Goal: Task Accomplishment & Management: Use online tool/utility

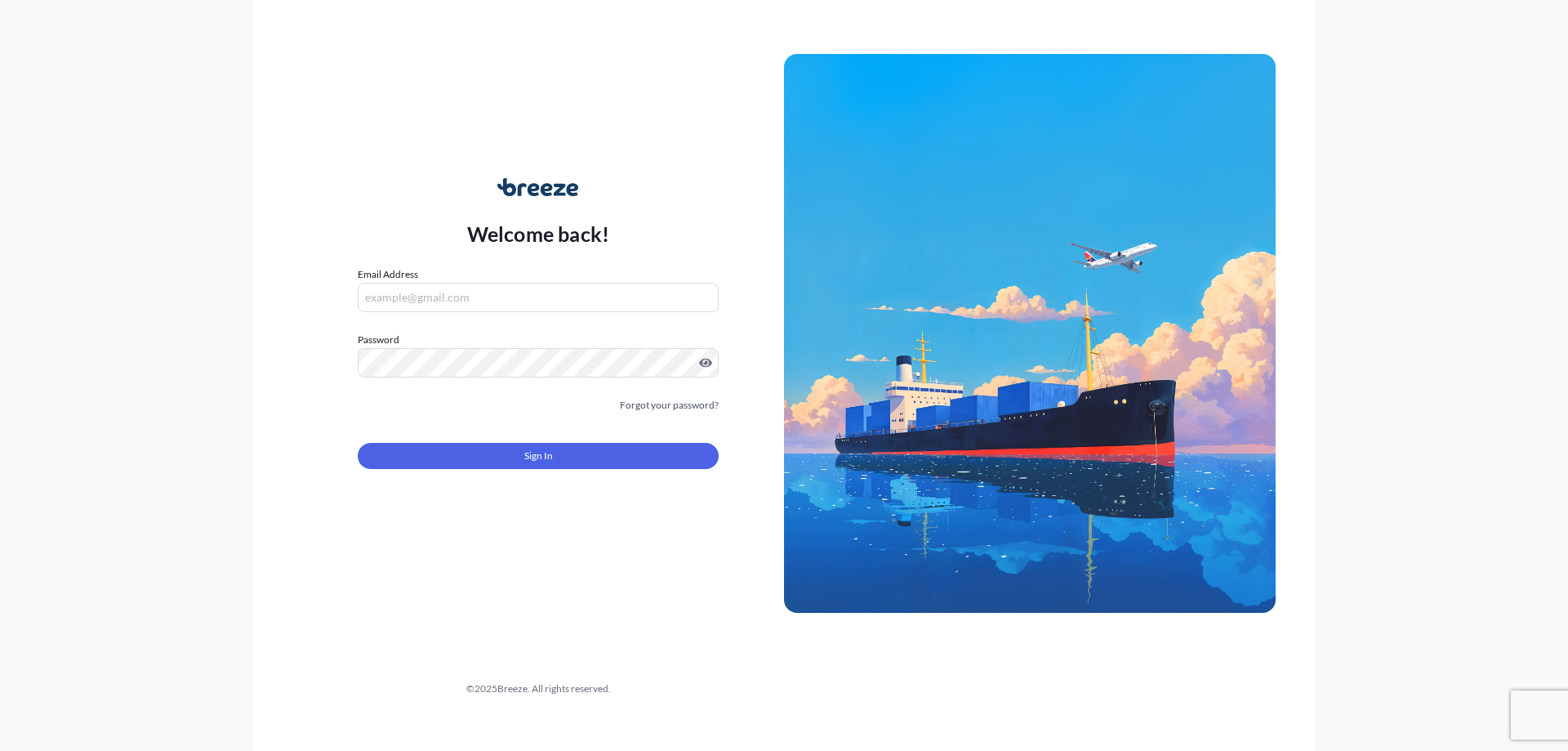
type input "[PERSON_NAME][EMAIL_ADDRESS][DOMAIN_NAME]"
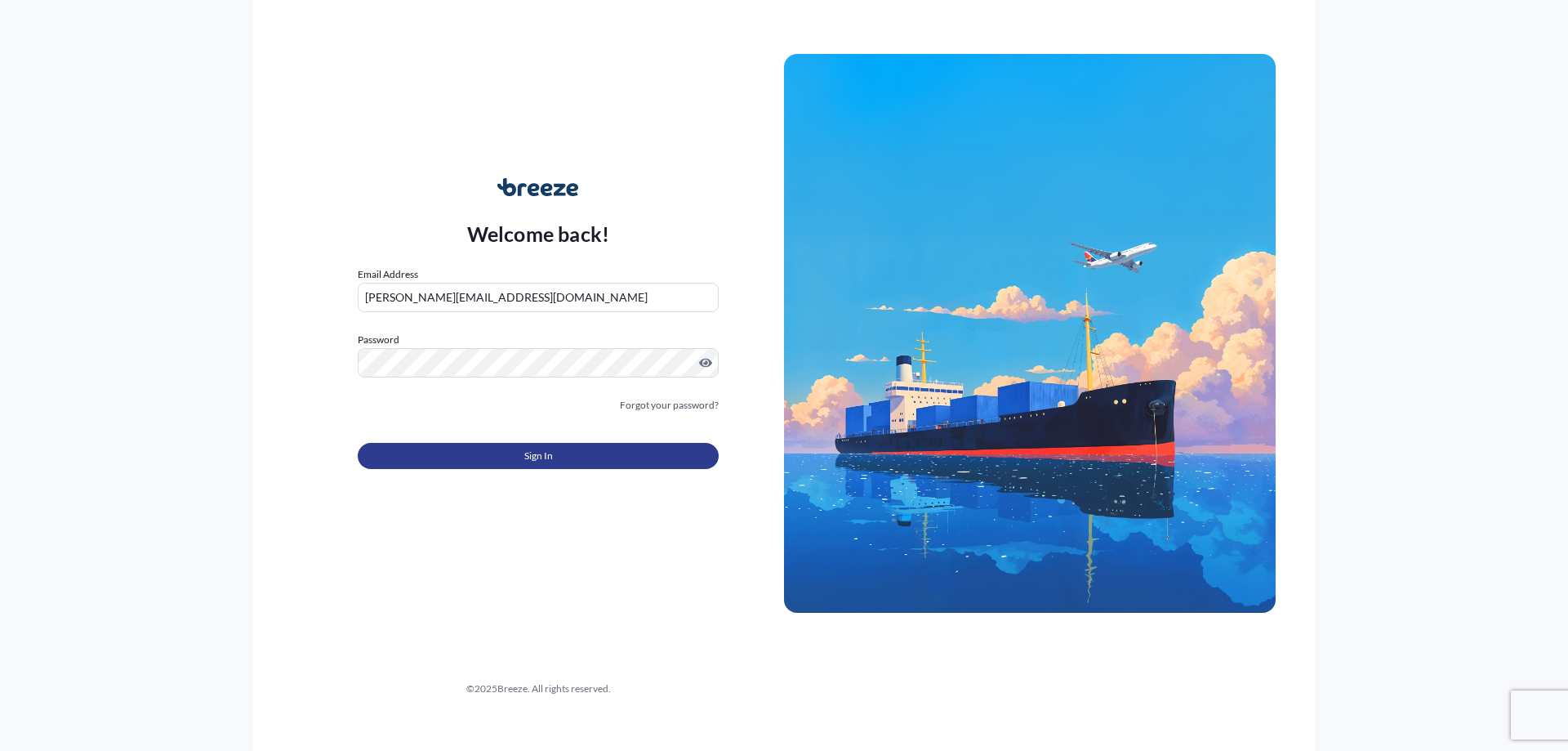
click at [615, 453] on button "Sign In" at bounding box center [538, 456] width 361 height 27
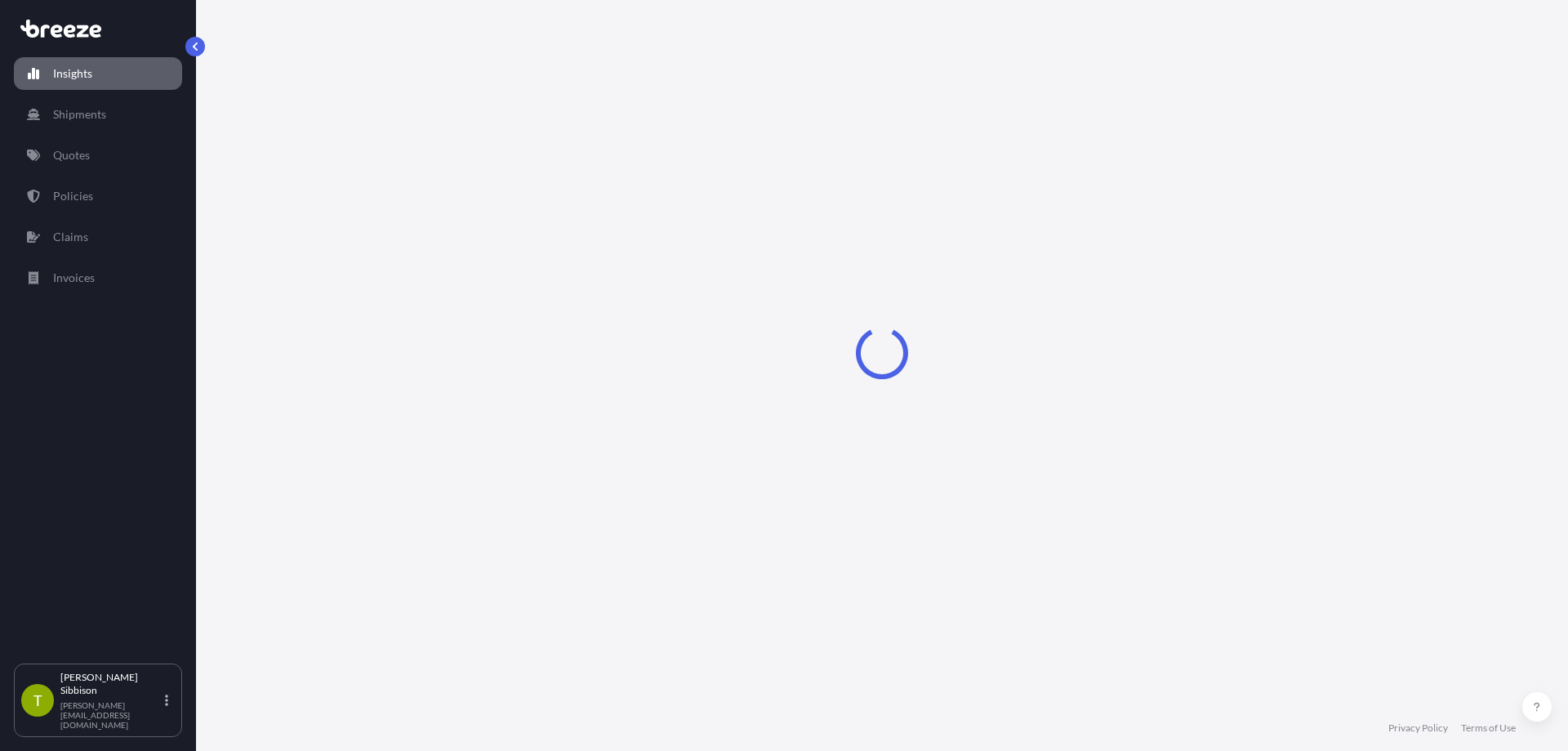
select select "2025"
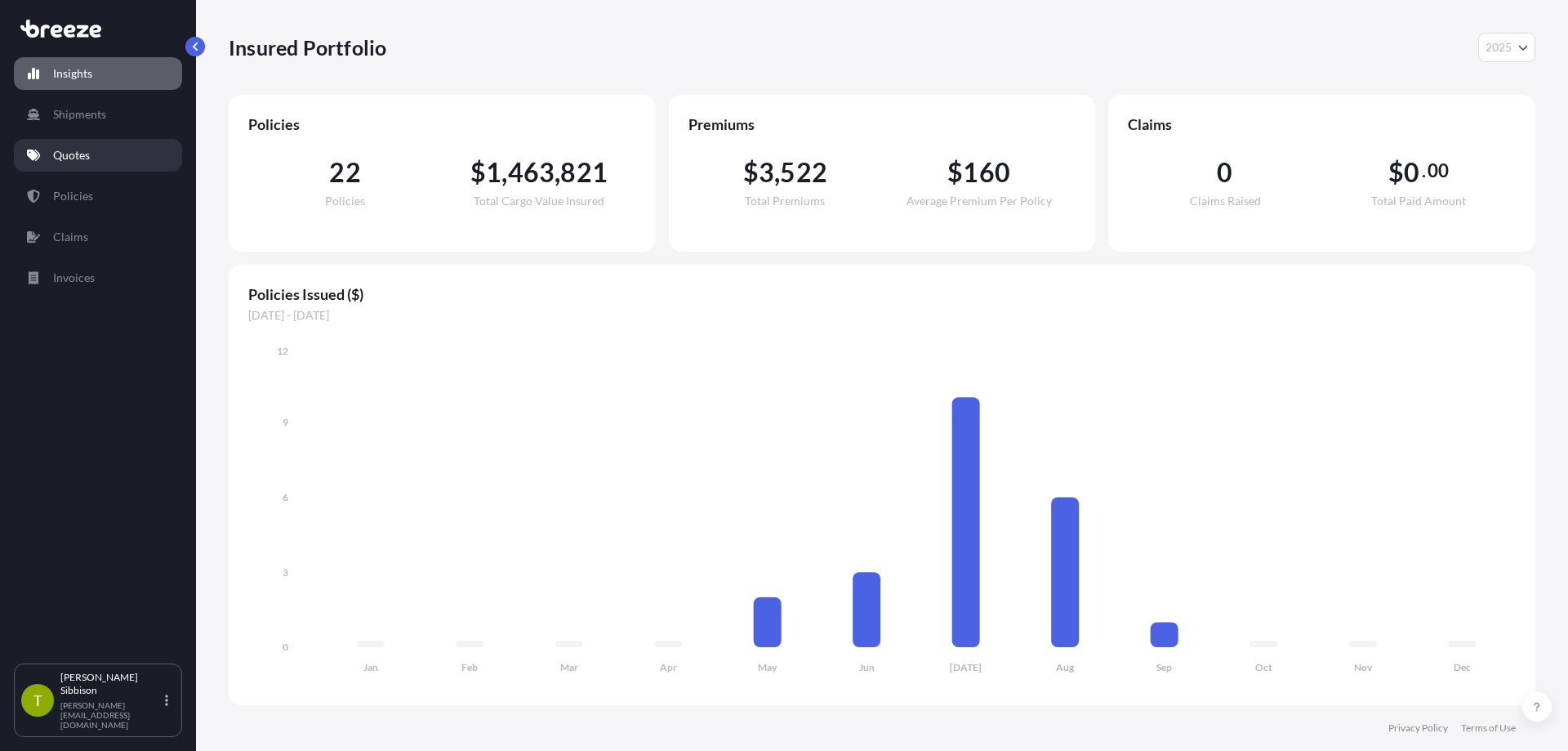
click at [82, 159] on p "Quotes" at bounding box center [72, 155] width 37 height 16
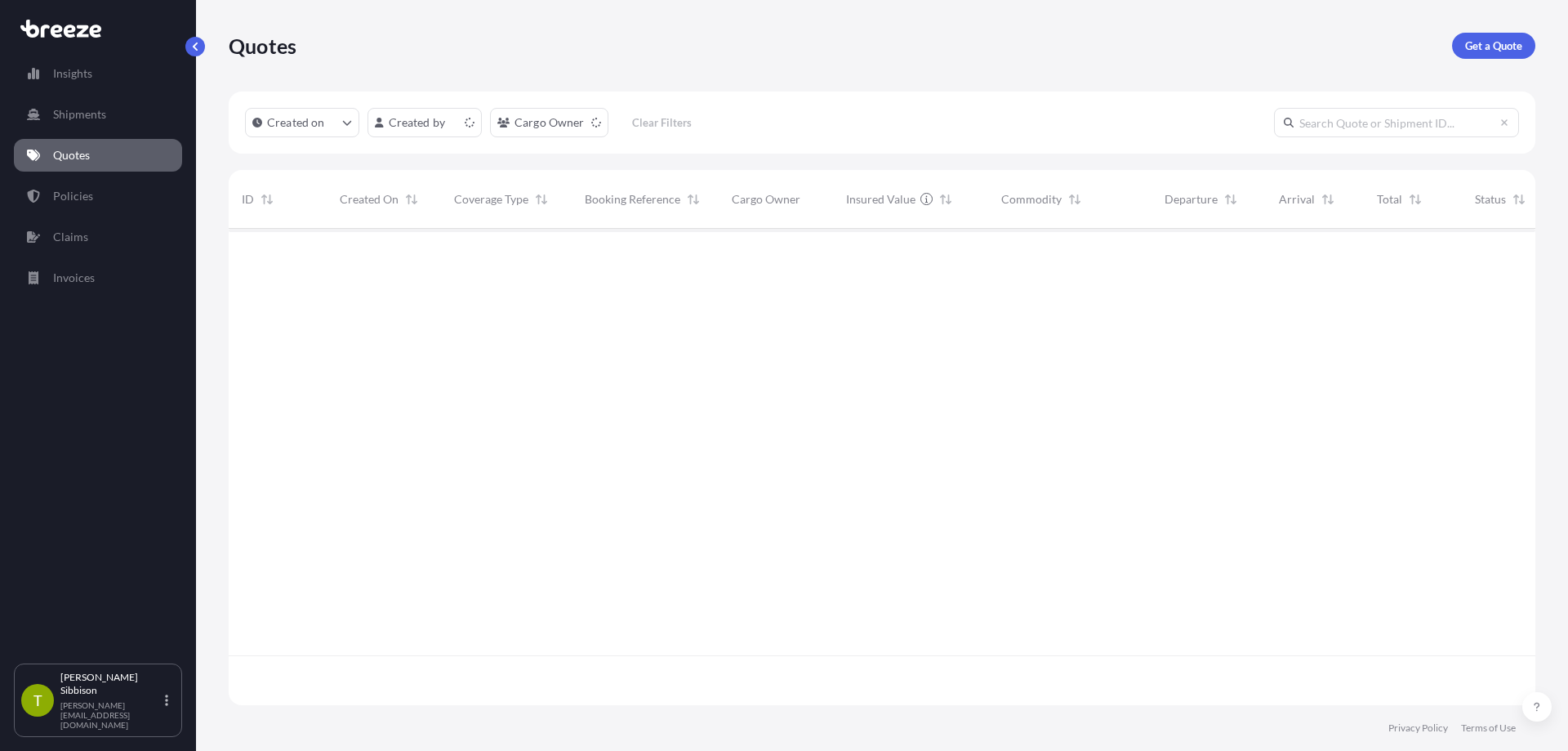
scroll to position [473, 1294]
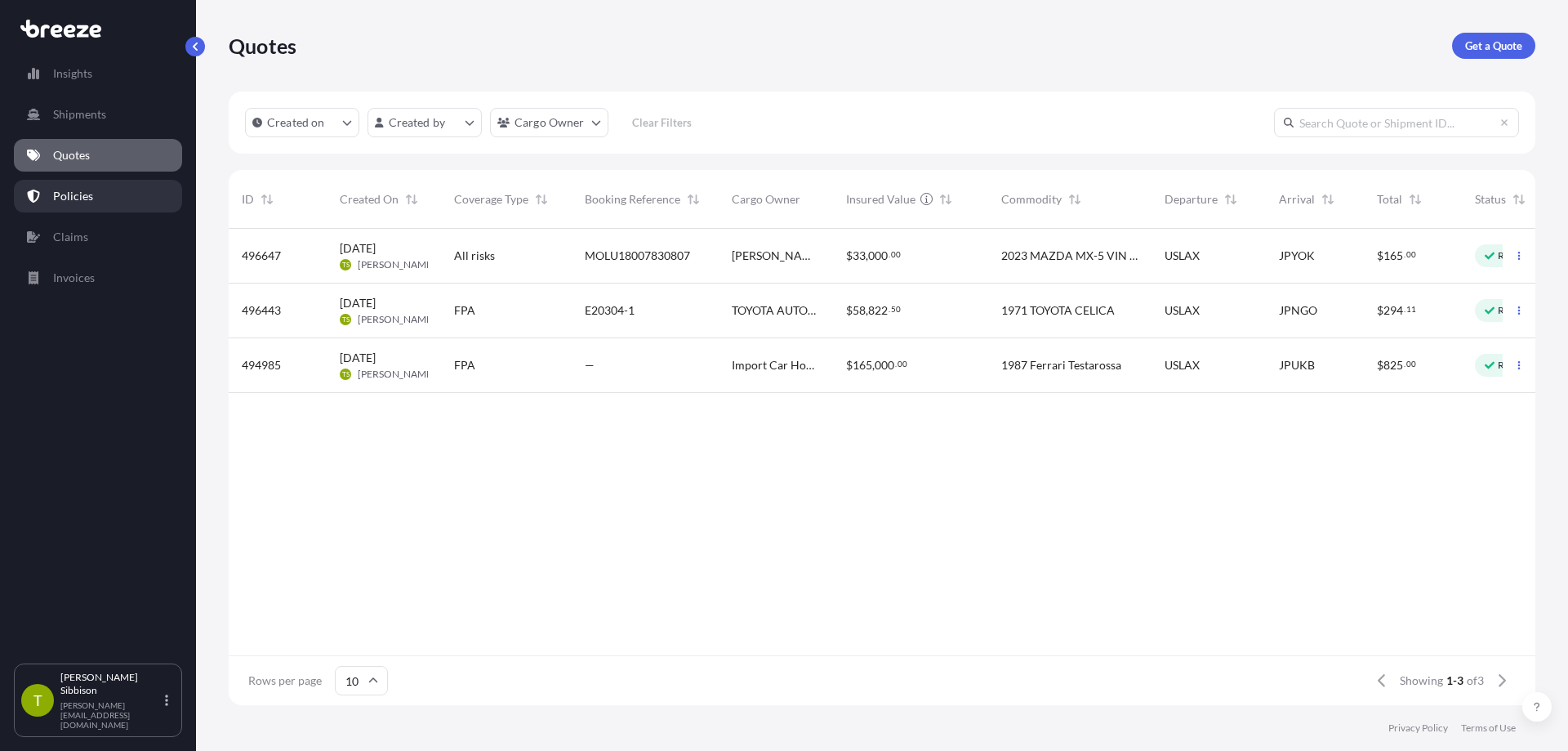
click at [85, 199] on p "Policies" at bounding box center [72, 196] width 40 height 16
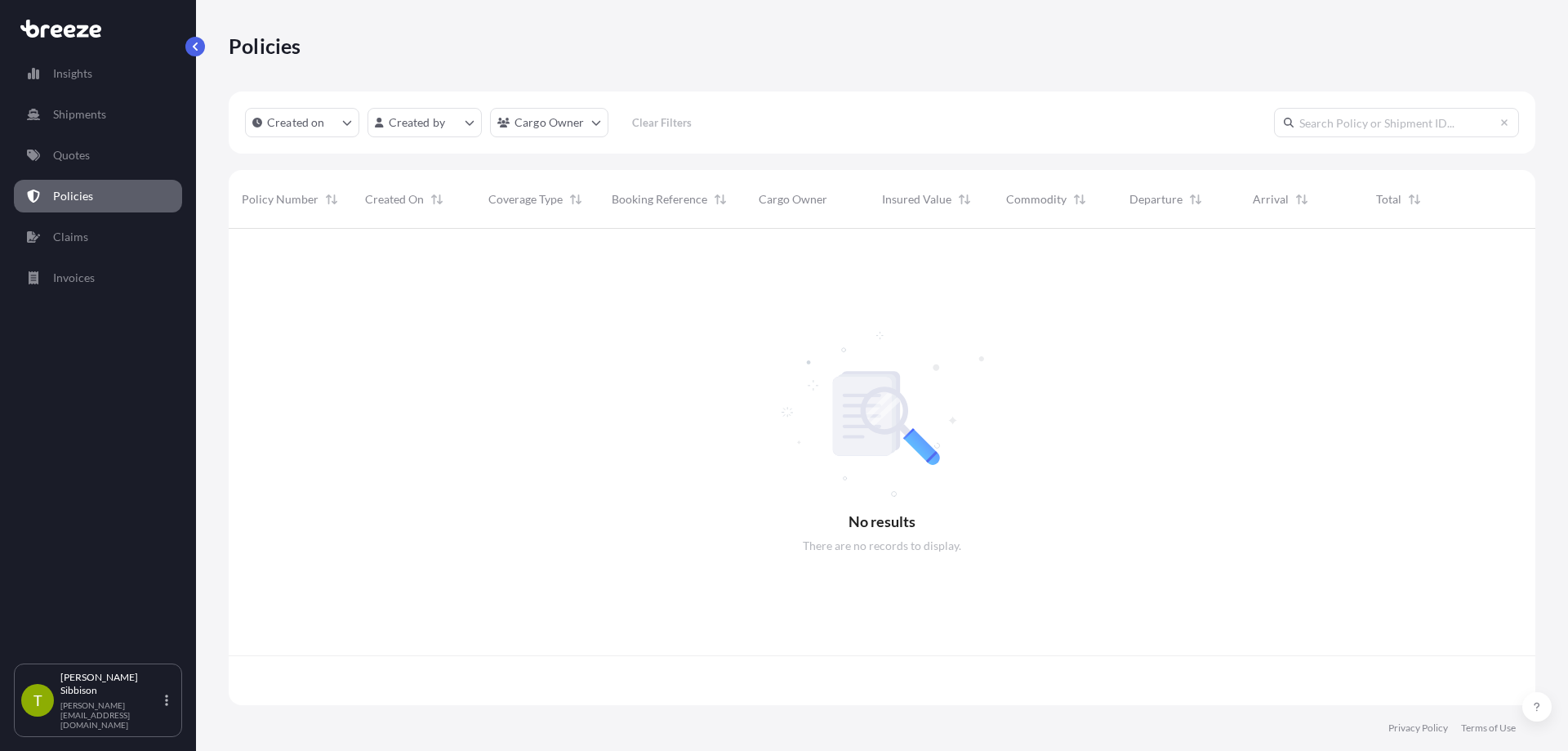
scroll to position [473, 1294]
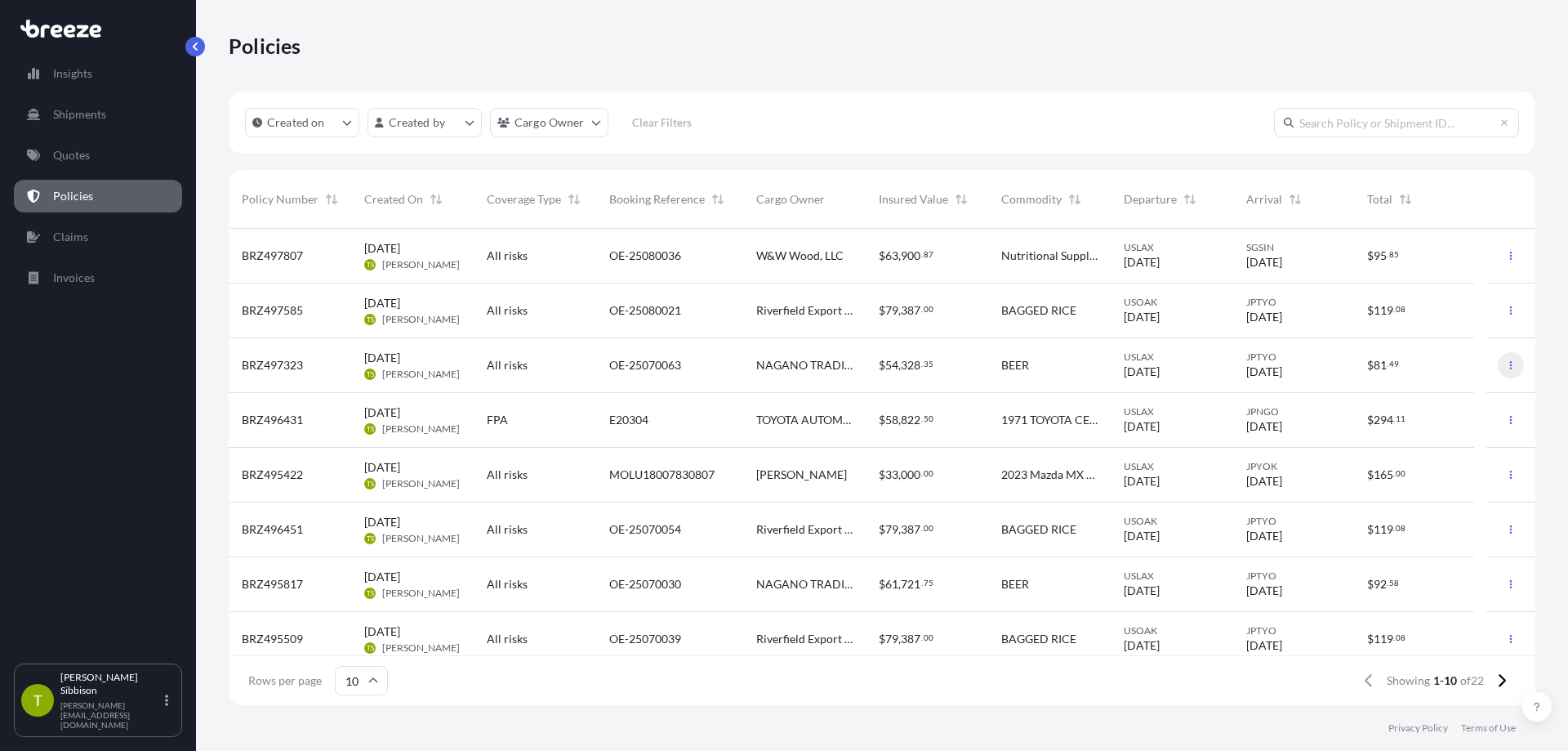
click at [1502, 360] on button "button" at bounding box center [1511, 365] width 27 height 27
click at [1421, 364] on p "Duplicate quote" at bounding box center [1408, 368] width 81 height 16
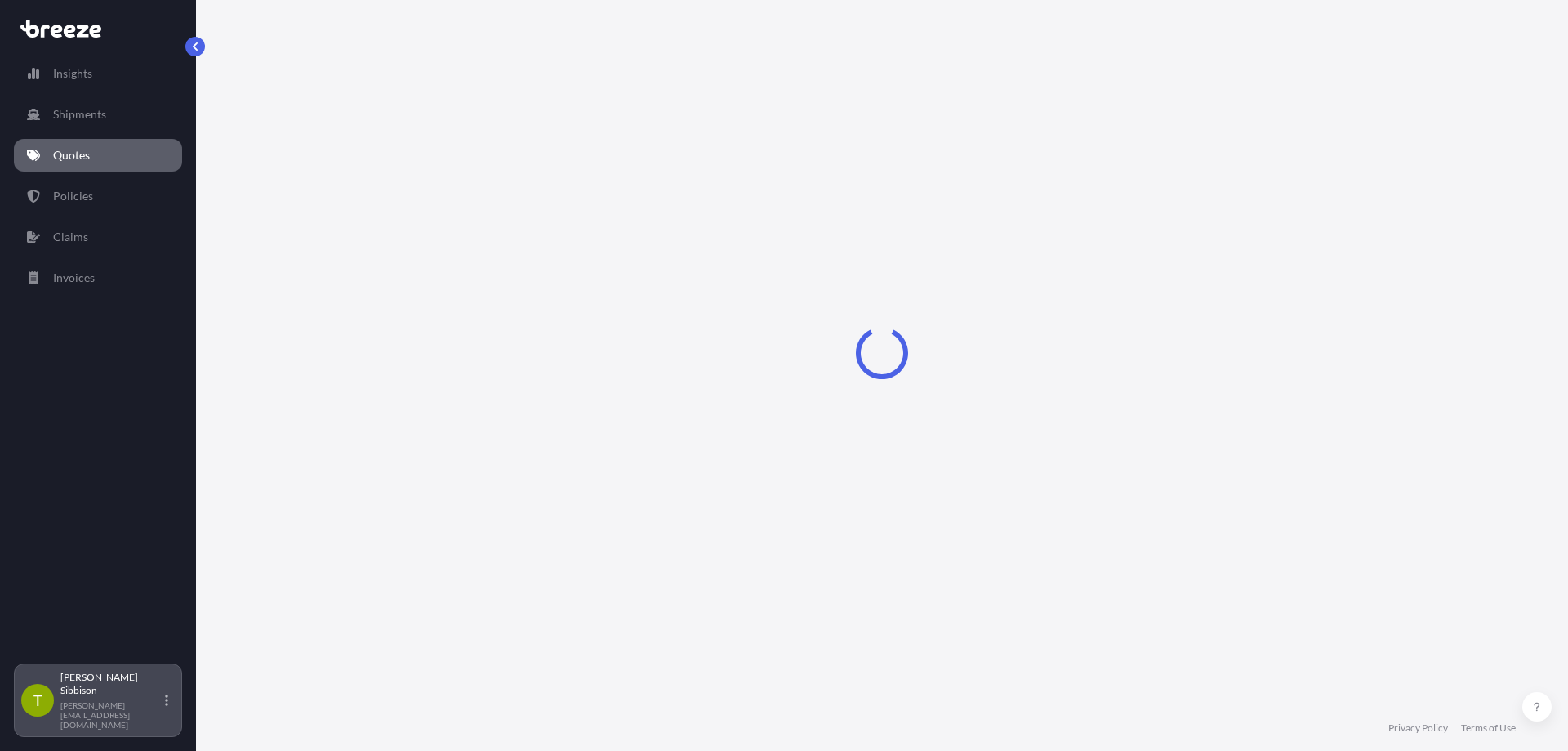
select select "Road"
select select "Sea"
select select "2"
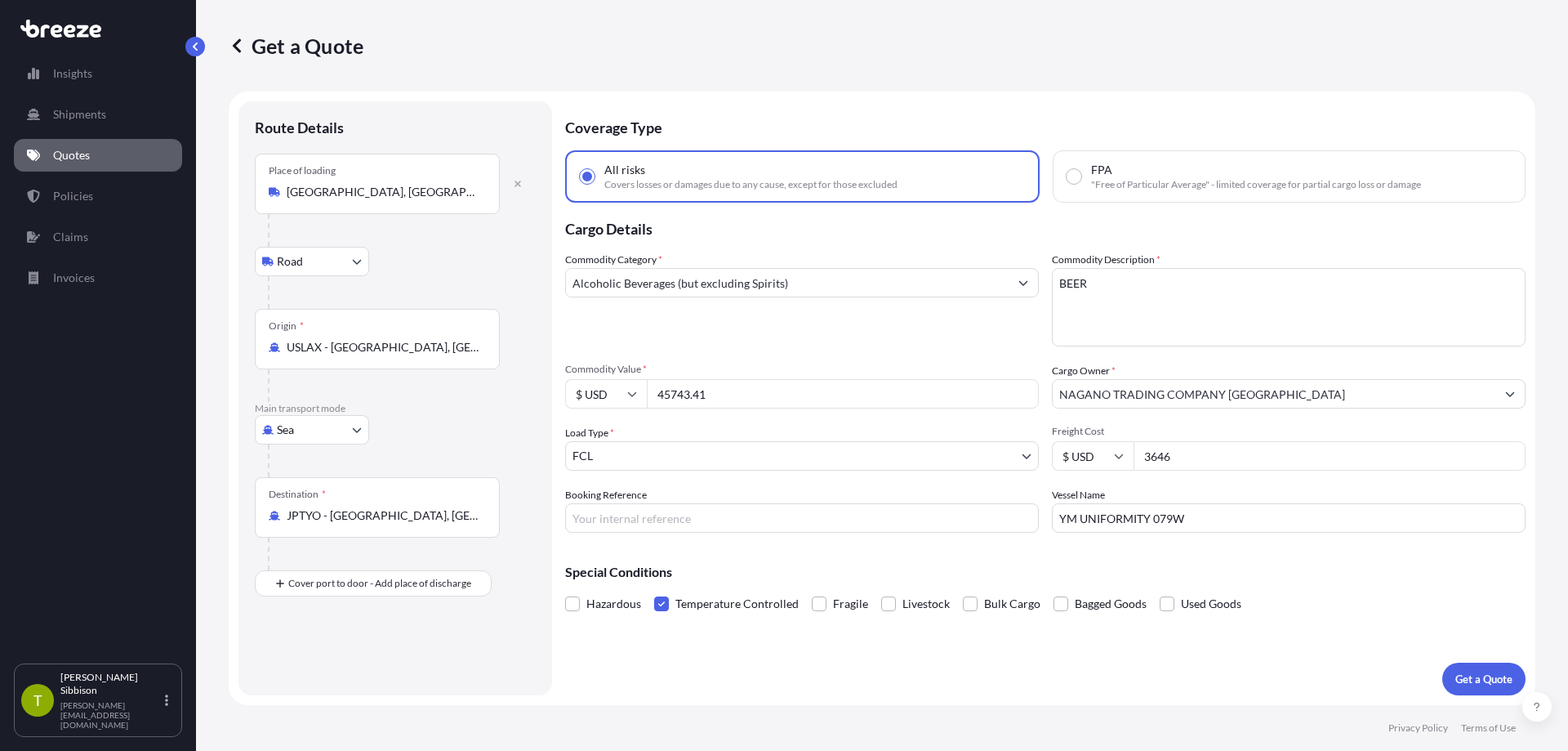
drag, startPoint x: 722, startPoint y: 396, endPoint x: 600, endPoint y: 402, distance: 122.1
click at [600, 402] on div "$ USD 45743.41" at bounding box center [802, 393] width 473 height 29
type input "62709"
click at [738, 346] on div "Commodity Category * Alcoholic Beverages (but excluding Spirits) Commodity Desc…" at bounding box center [1045, 392] width 960 height 281
click at [671, 402] on input "62709" at bounding box center [843, 393] width 392 height 29
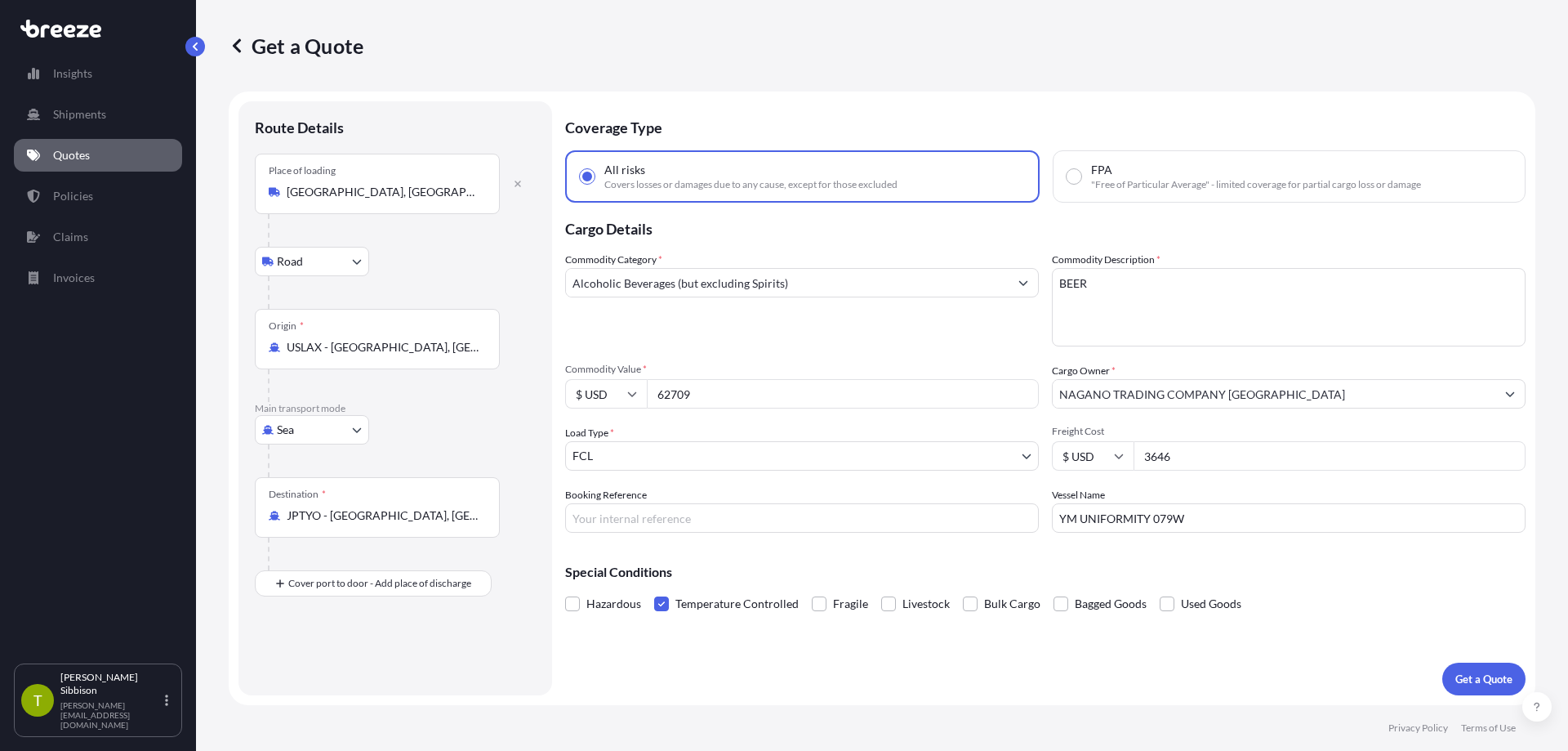
click at [717, 374] on span "Commodity Value *" at bounding box center [802, 368] width 473 height 13
click at [717, 379] on input "62709" at bounding box center [843, 393] width 392 height 29
click at [1250, 521] on input "YM UNIFORMITY 079W" at bounding box center [1289, 517] width 473 height 29
drag, startPoint x: 1219, startPoint y: 520, endPoint x: 996, endPoint y: 521, distance: 223.0
click at [996, 521] on div "Commodity Category * Alcoholic Beverages (but excluding Spirits) Commodity Desc…" at bounding box center [1045, 392] width 960 height 281
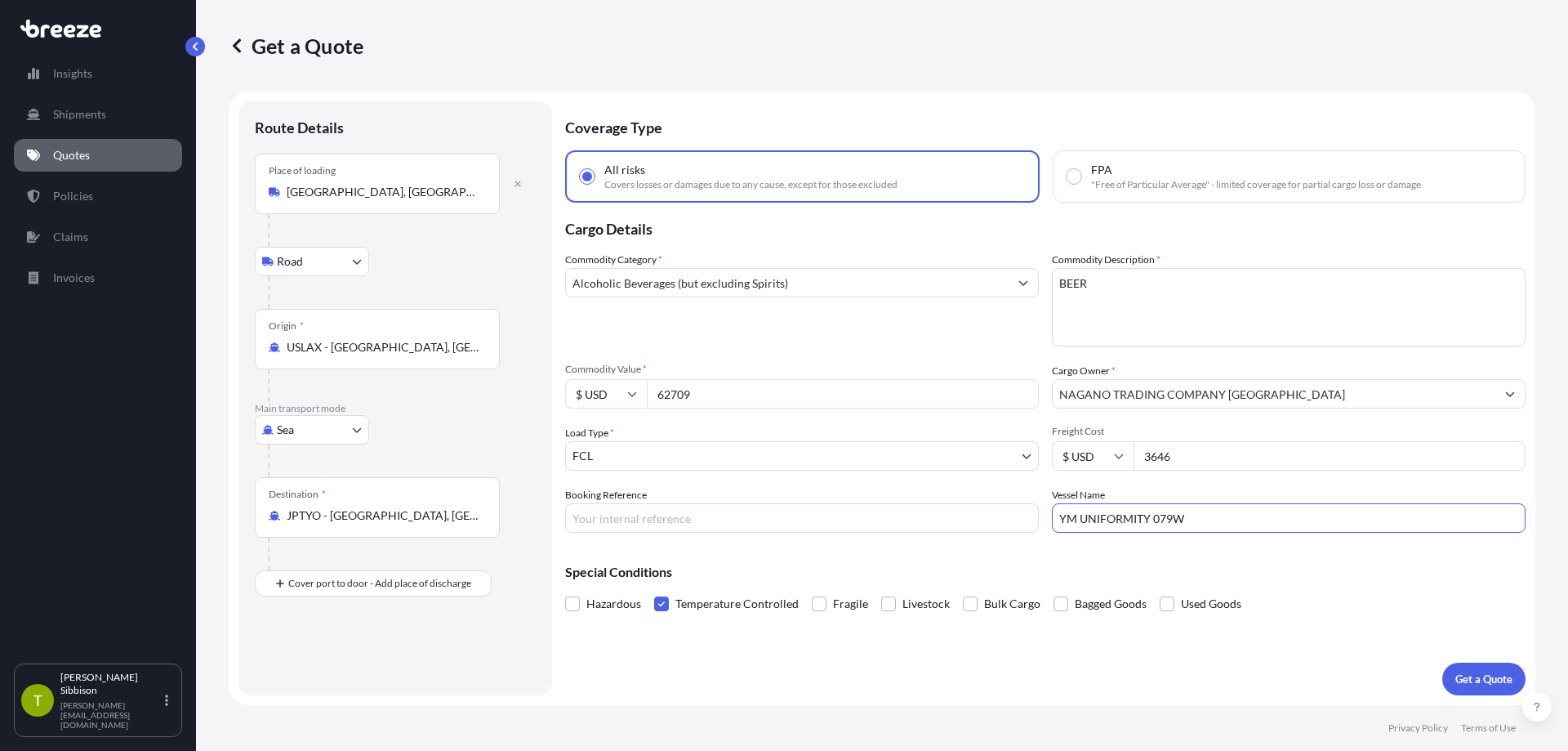
paste input "NYK VESTA 091"
type input "NYK VESTA 091W"
click at [1107, 558] on div "Special Conditions Hazardous Temperature Controlled Fragile Livestock Bulk Carg…" at bounding box center [1045, 580] width 960 height 70
click at [735, 519] on input "Booking Reference" at bounding box center [802, 517] width 473 height 29
click at [847, 520] on input "Booking Reference" at bounding box center [802, 517] width 473 height 29
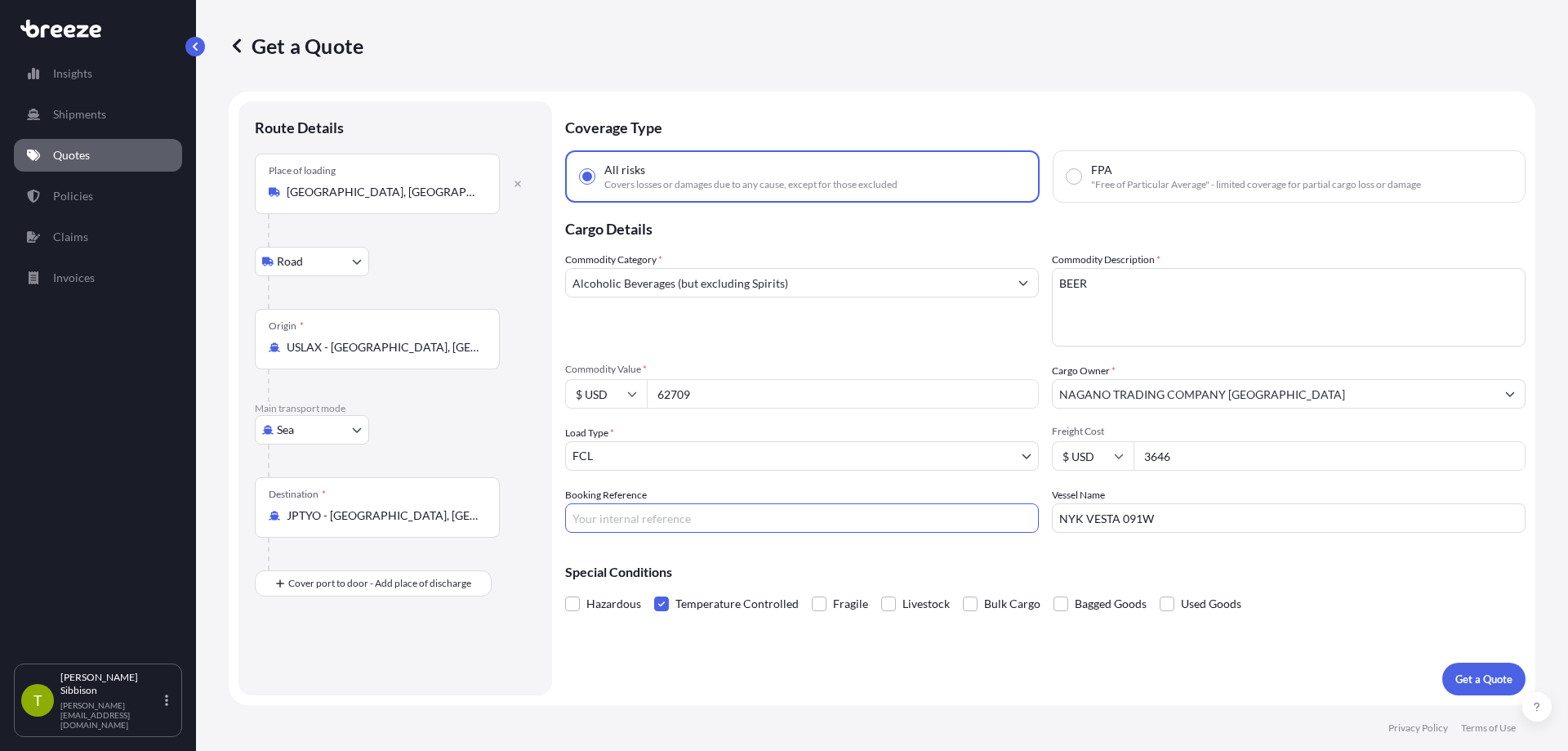
paste input "OE-25080010"
type input "OE-25080010"
click at [836, 556] on div "Special Conditions Hazardous Temperature Controlled Fragile Livestock Bulk Carg…" at bounding box center [1045, 580] width 960 height 70
click at [1482, 666] on button "Get a Quote" at bounding box center [1483, 679] width 83 height 33
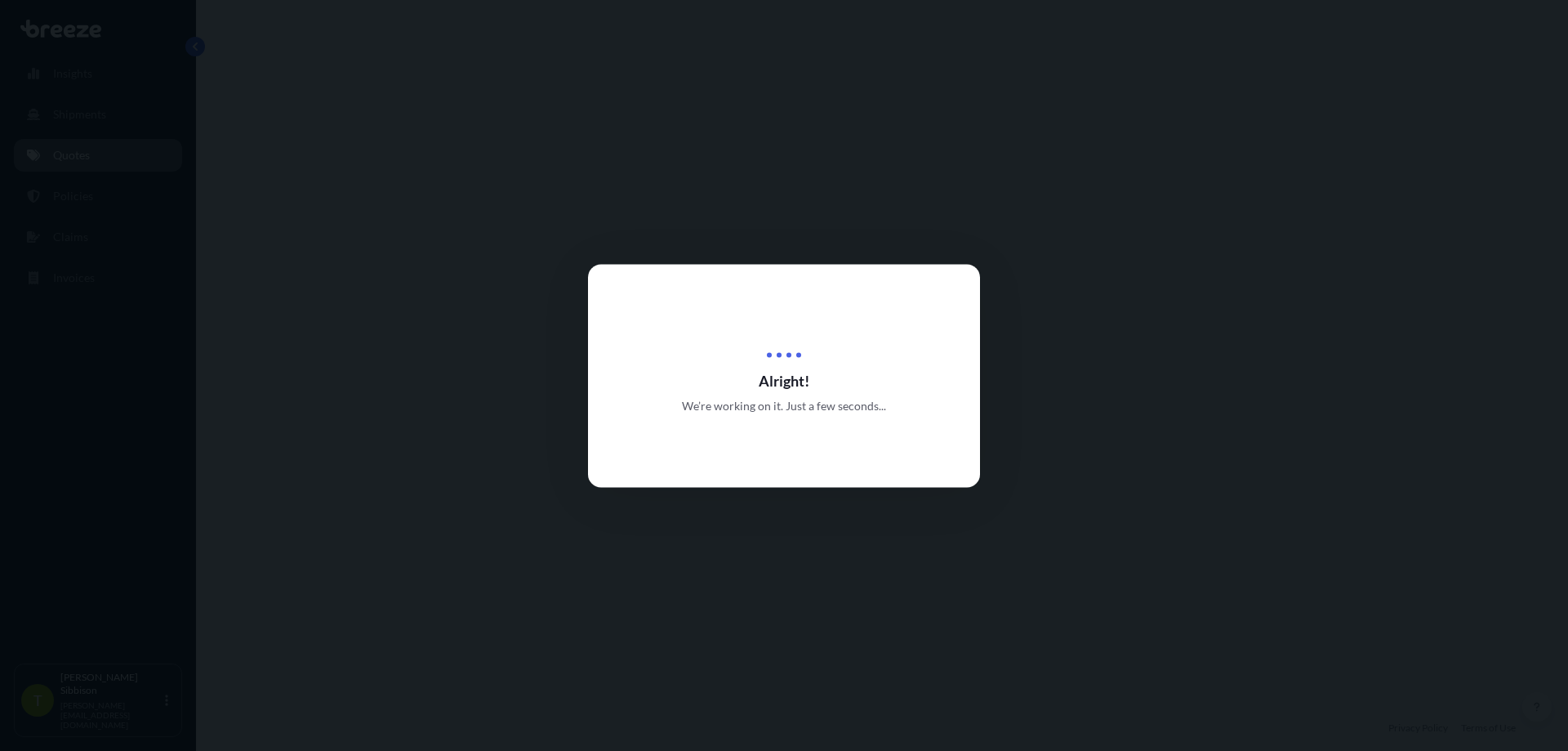
select select "Road"
select select "Sea"
select select "2"
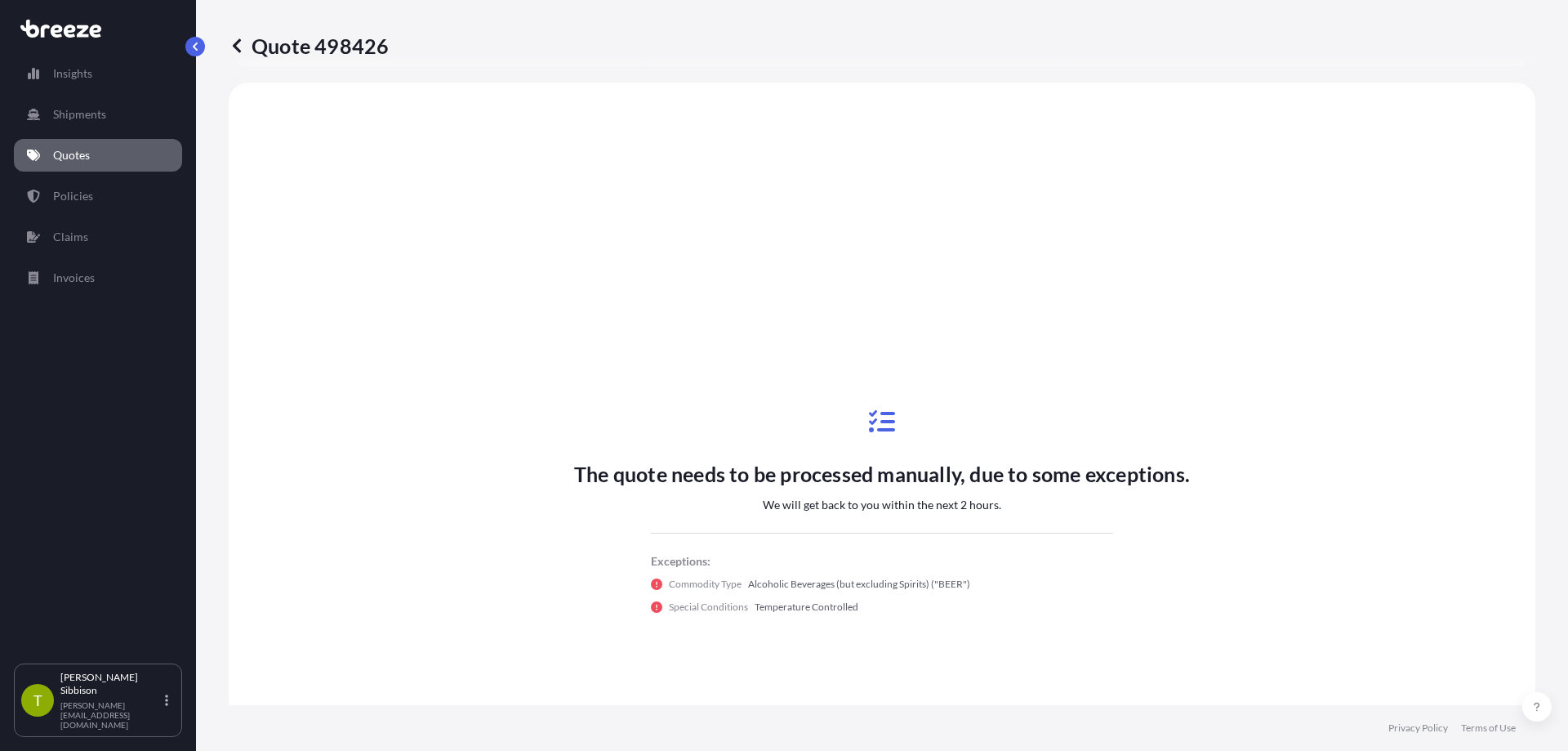
scroll to position [593, 0]
click at [357, 47] on p "Quote 498426" at bounding box center [308, 46] width 160 height 27
click at [351, 49] on p "Quote 498426" at bounding box center [308, 46] width 160 height 27
copy p "498426"
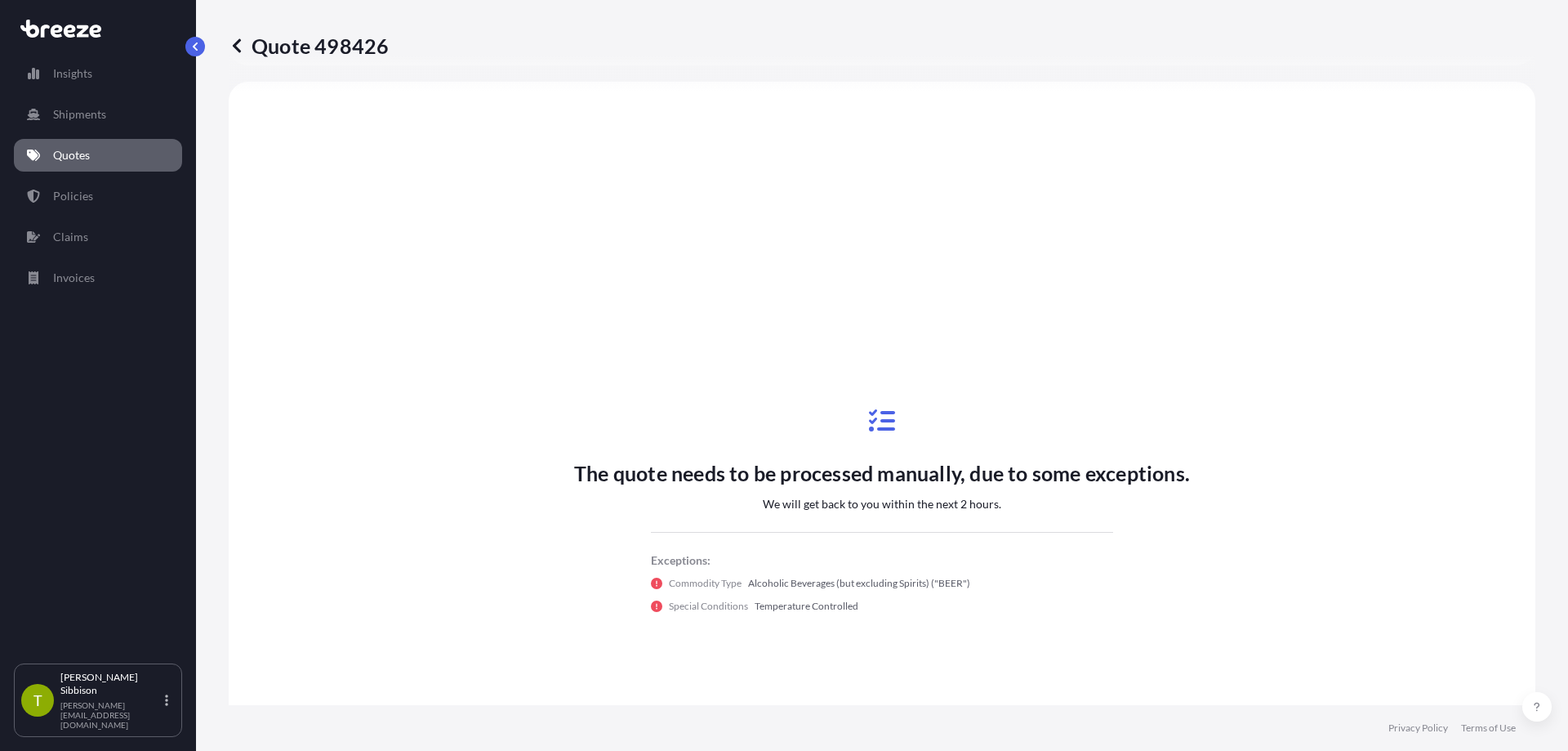
drag, startPoint x: 462, startPoint y: 128, endPoint x: 464, endPoint y: 82, distance: 46.0
click at [463, 127] on div "The quote needs to be processed manually, due to some exceptions. We will get b…" at bounding box center [882, 510] width 1261 height 812
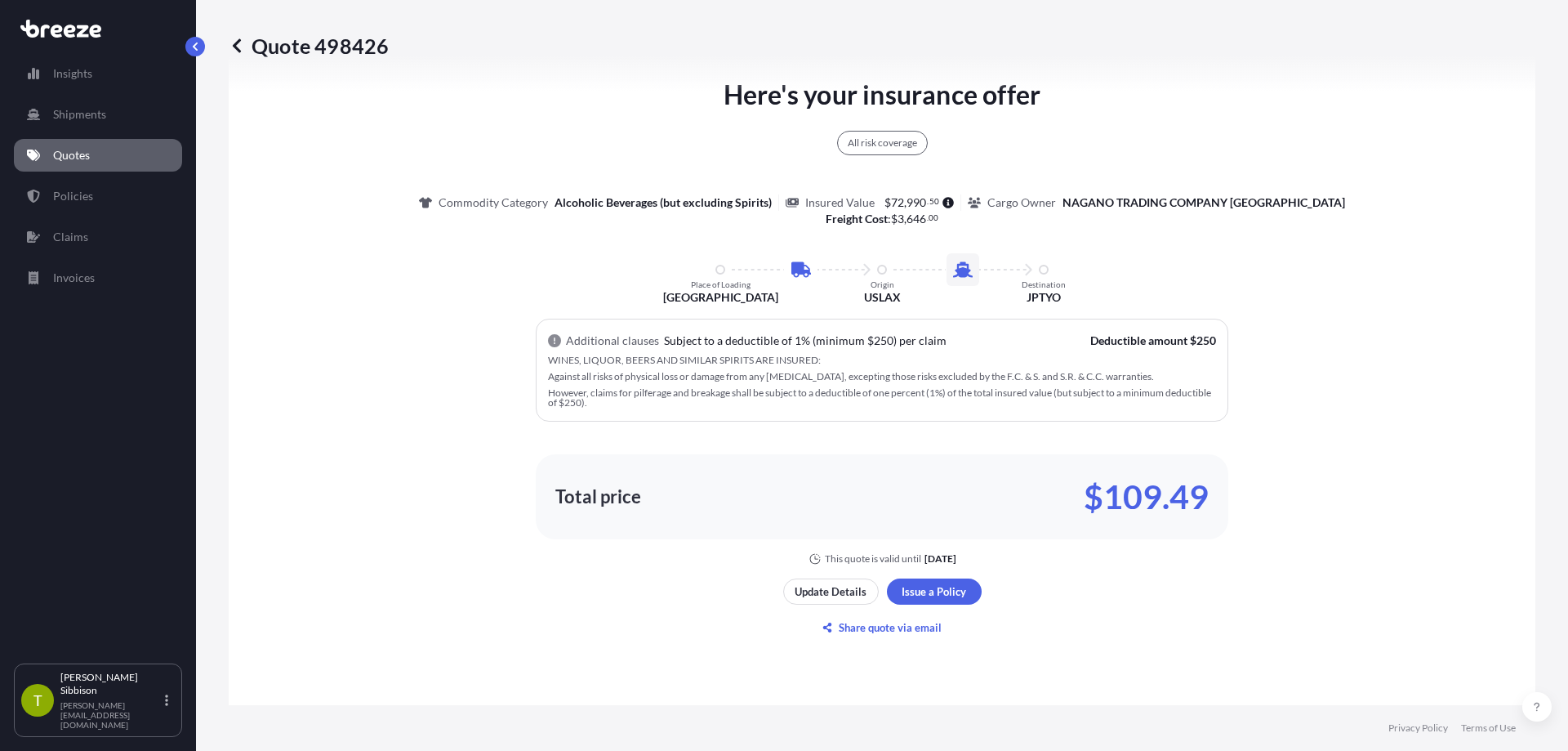
scroll to position [920, 0]
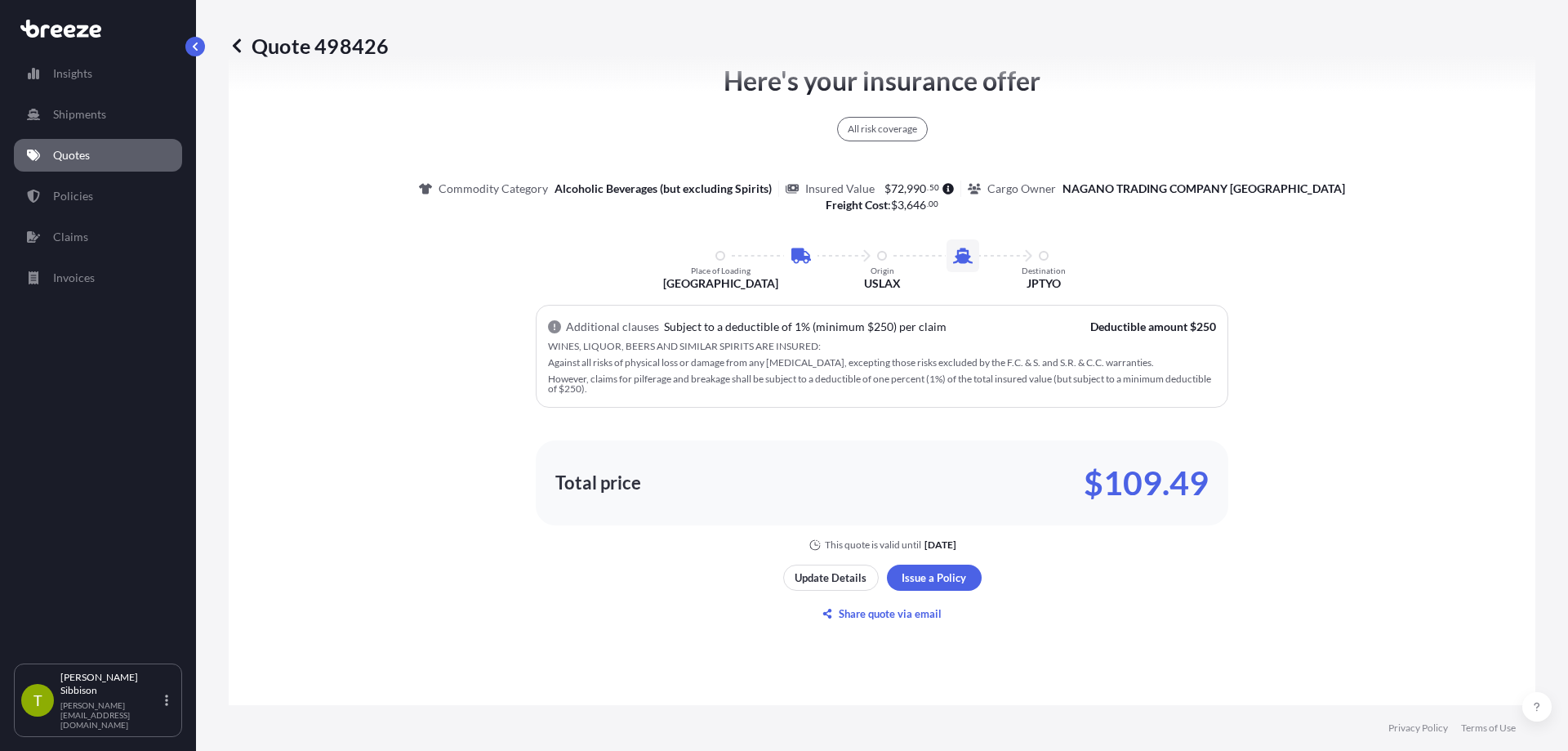
click at [97, 161] on link "Quotes" at bounding box center [98, 155] width 168 height 33
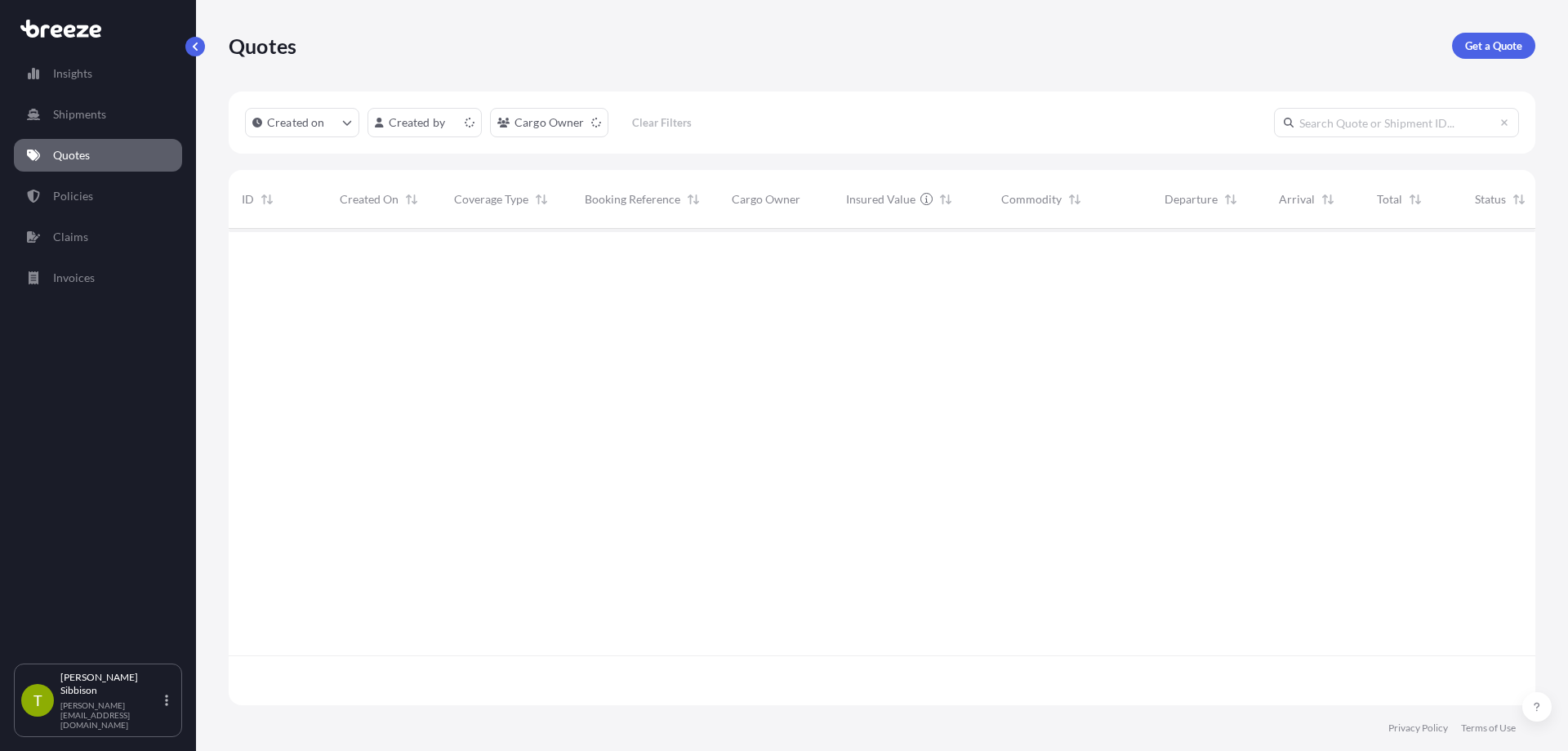
scroll to position [473, 1294]
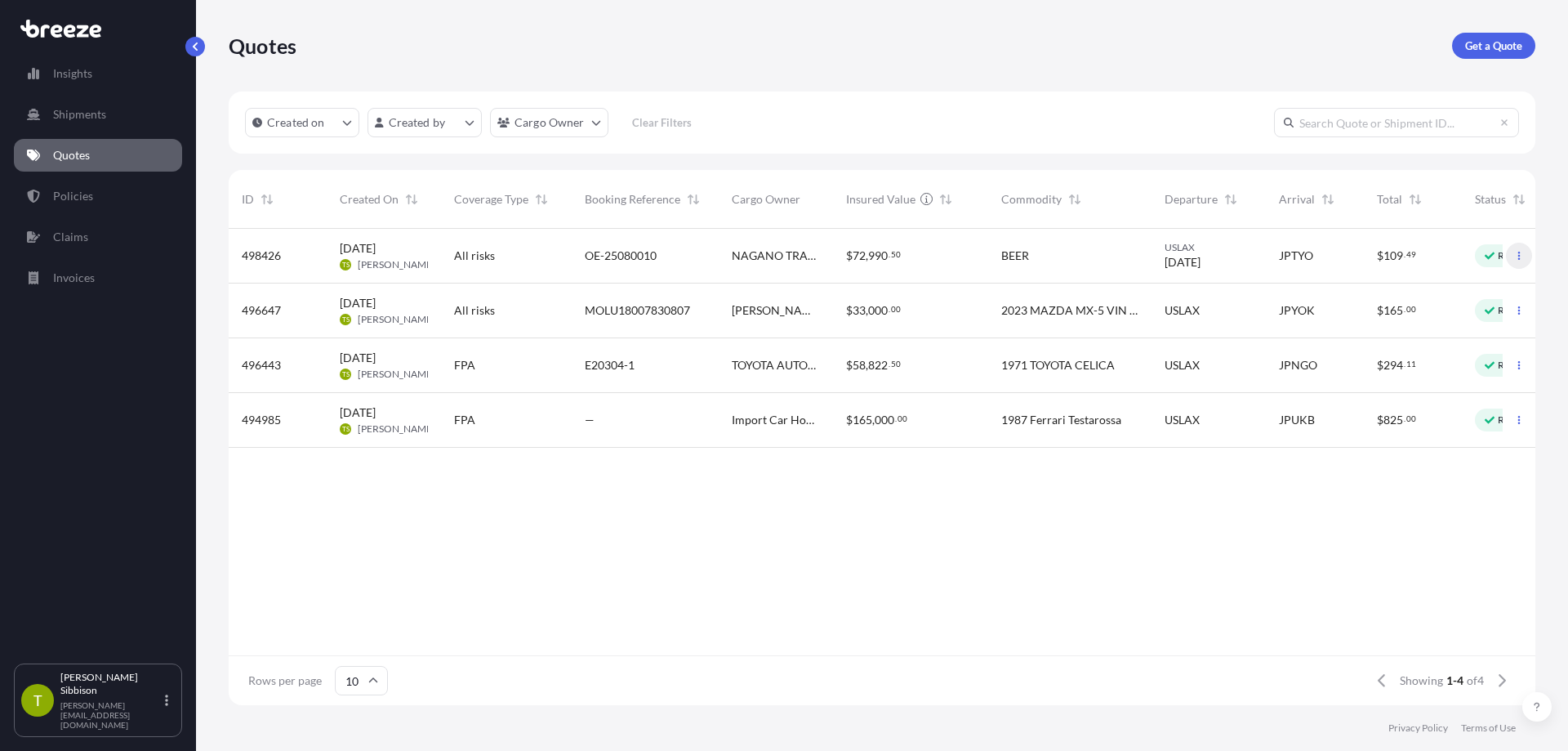
click at [1519, 254] on icon "button" at bounding box center [1519, 255] width 10 height 10
click at [369, 254] on span "[DATE]" at bounding box center [358, 248] width 36 height 16
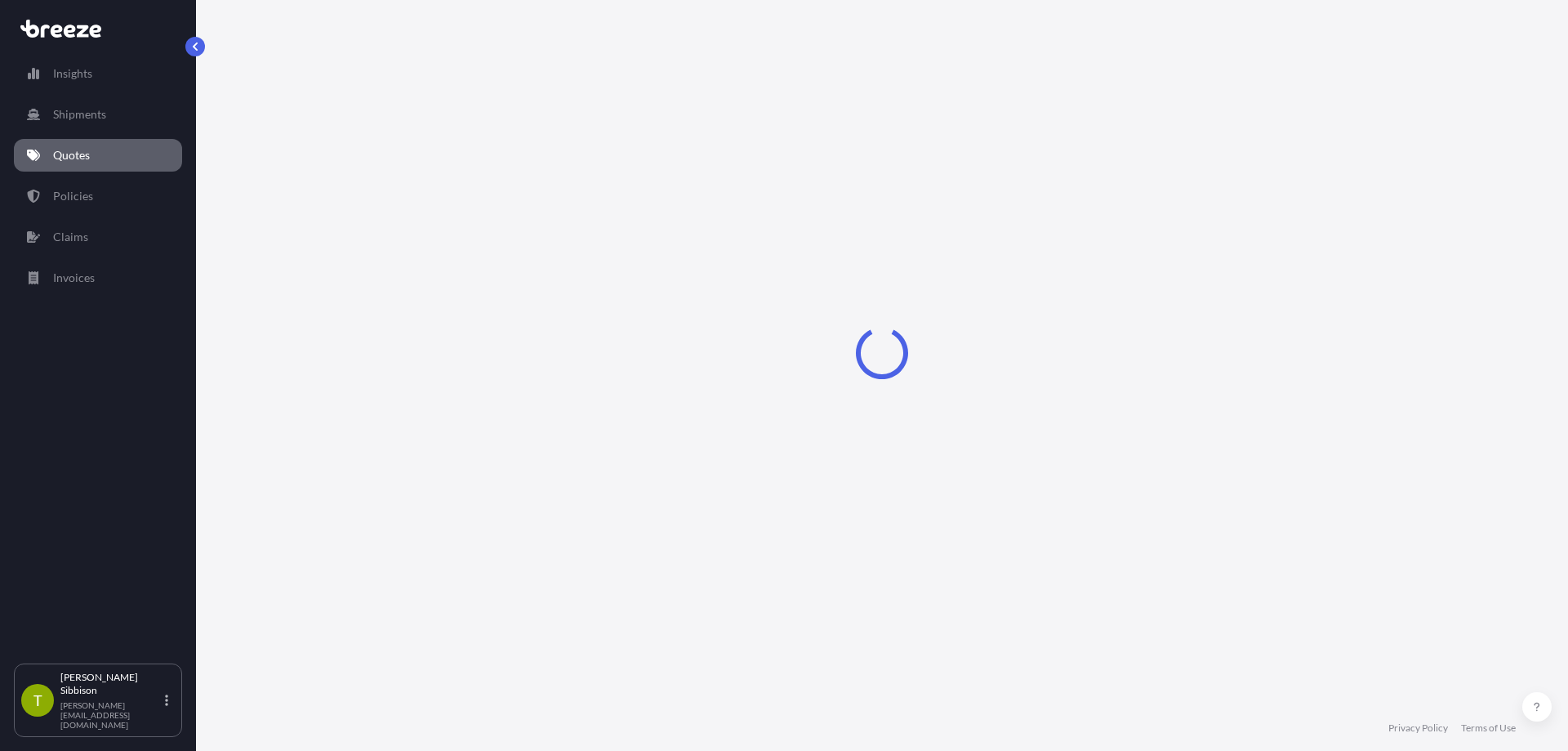
select select "Road"
select select "Sea"
select select "2"
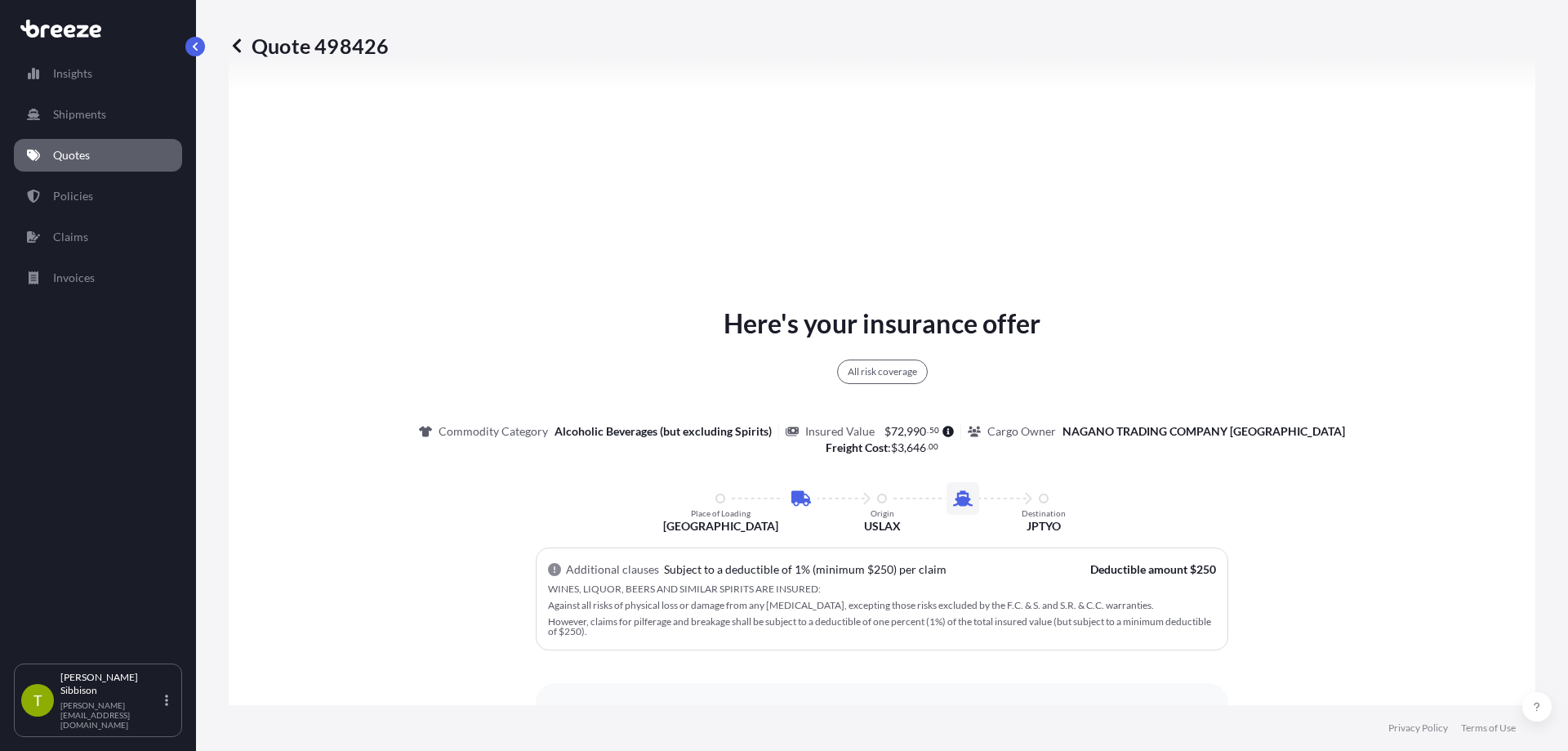
scroll to position [920, 0]
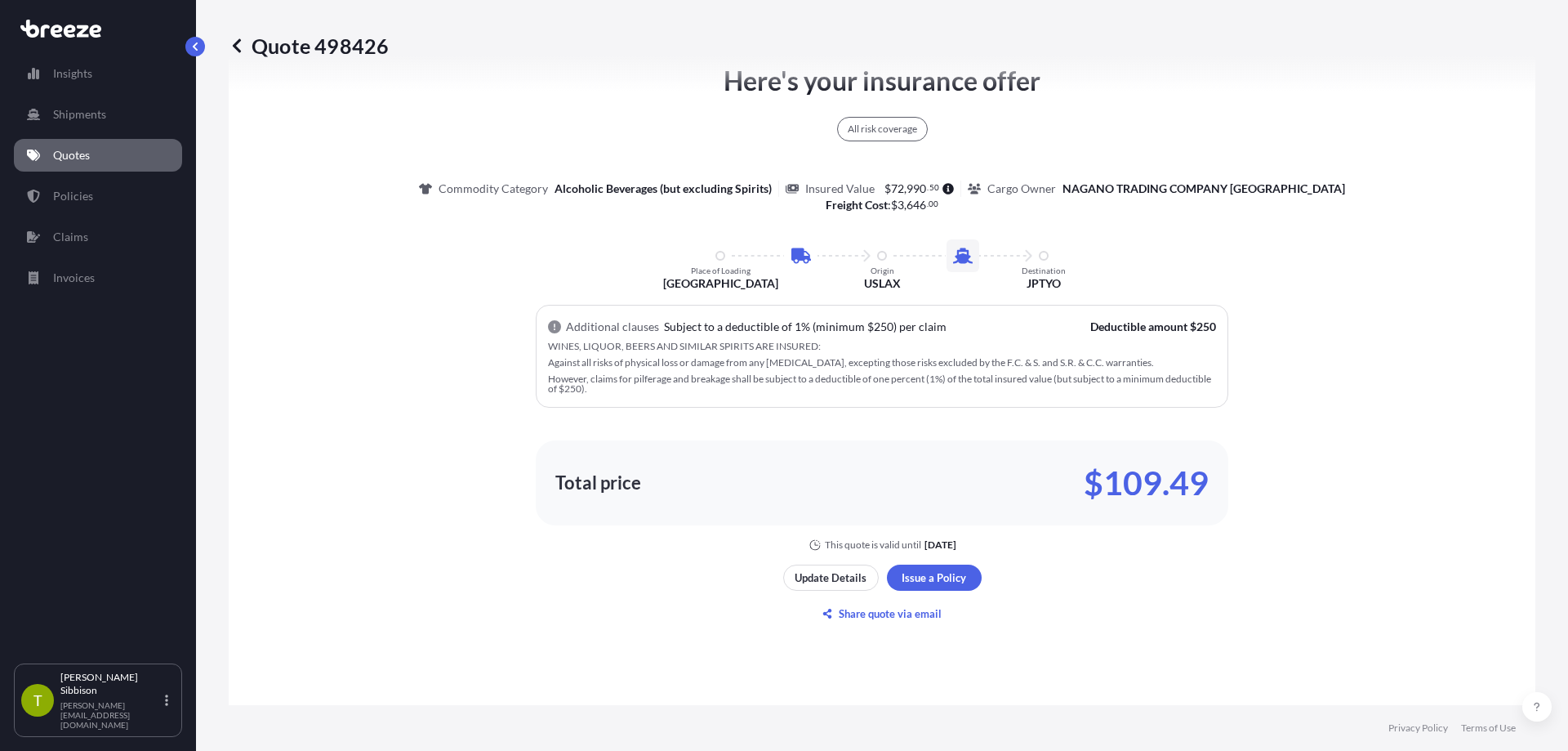
click at [241, 47] on icon at bounding box center [237, 46] width 16 height 16
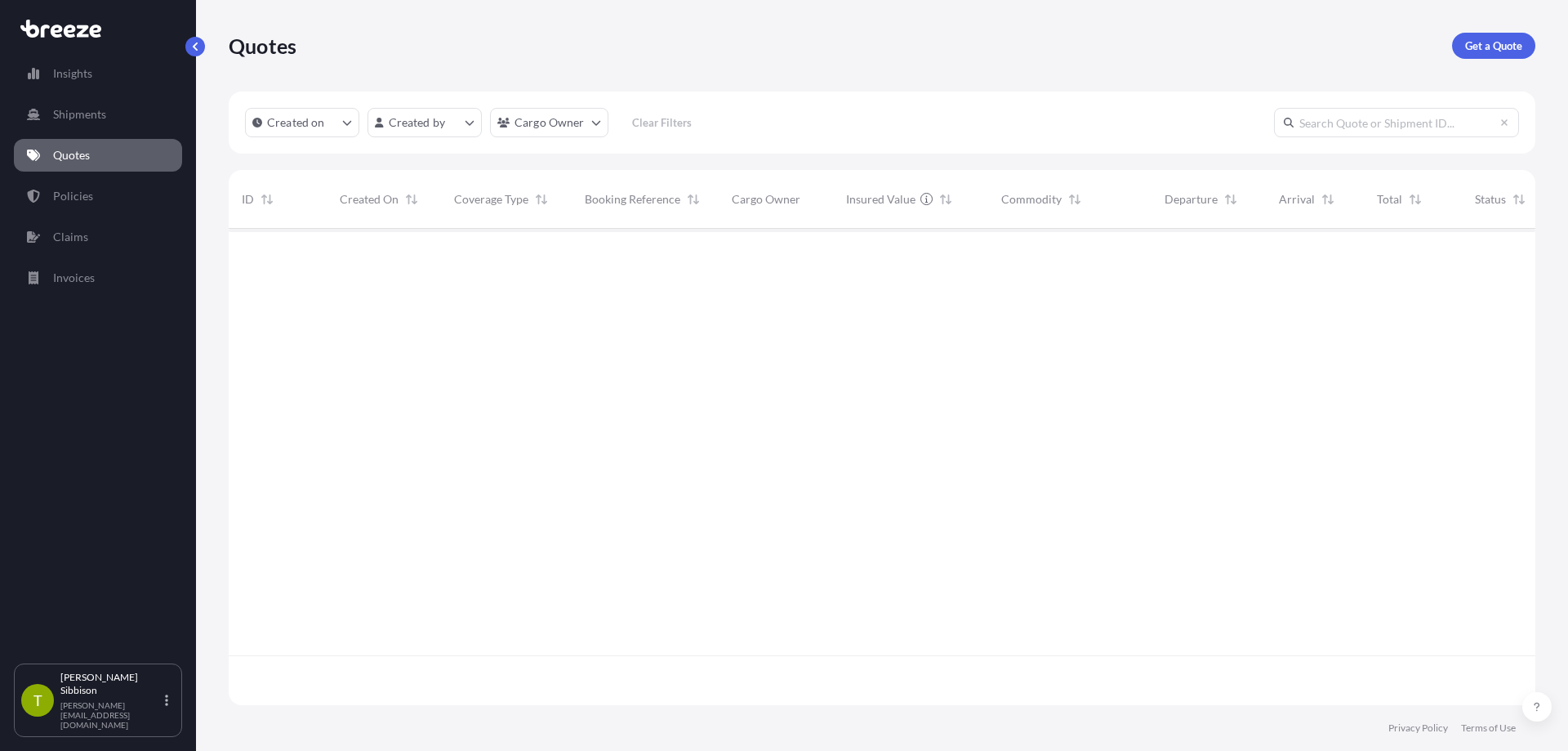
scroll to position [473, 1294]
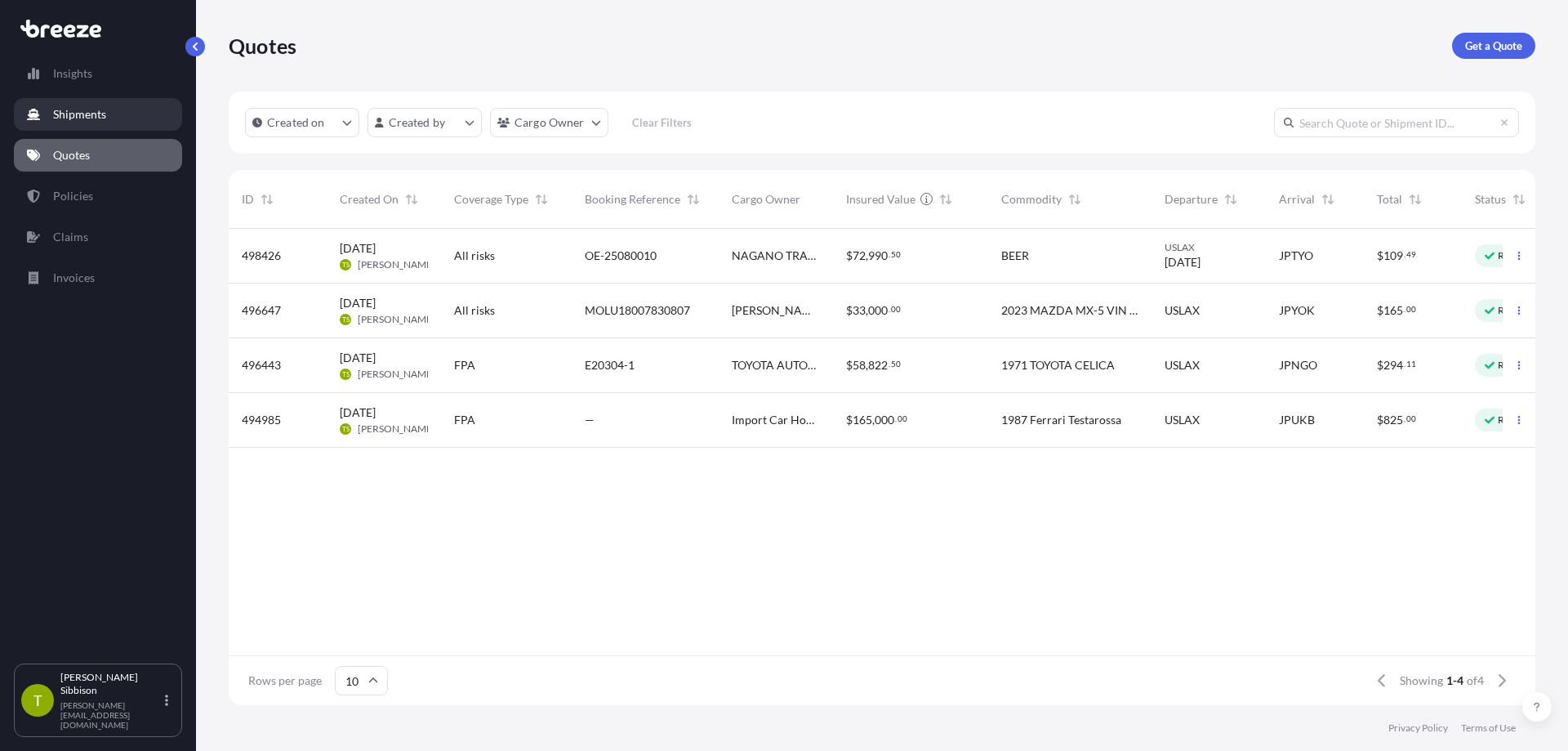
click at [64, 120] on p "Shipments" at bounding box center [80, 114] width 53 height 16
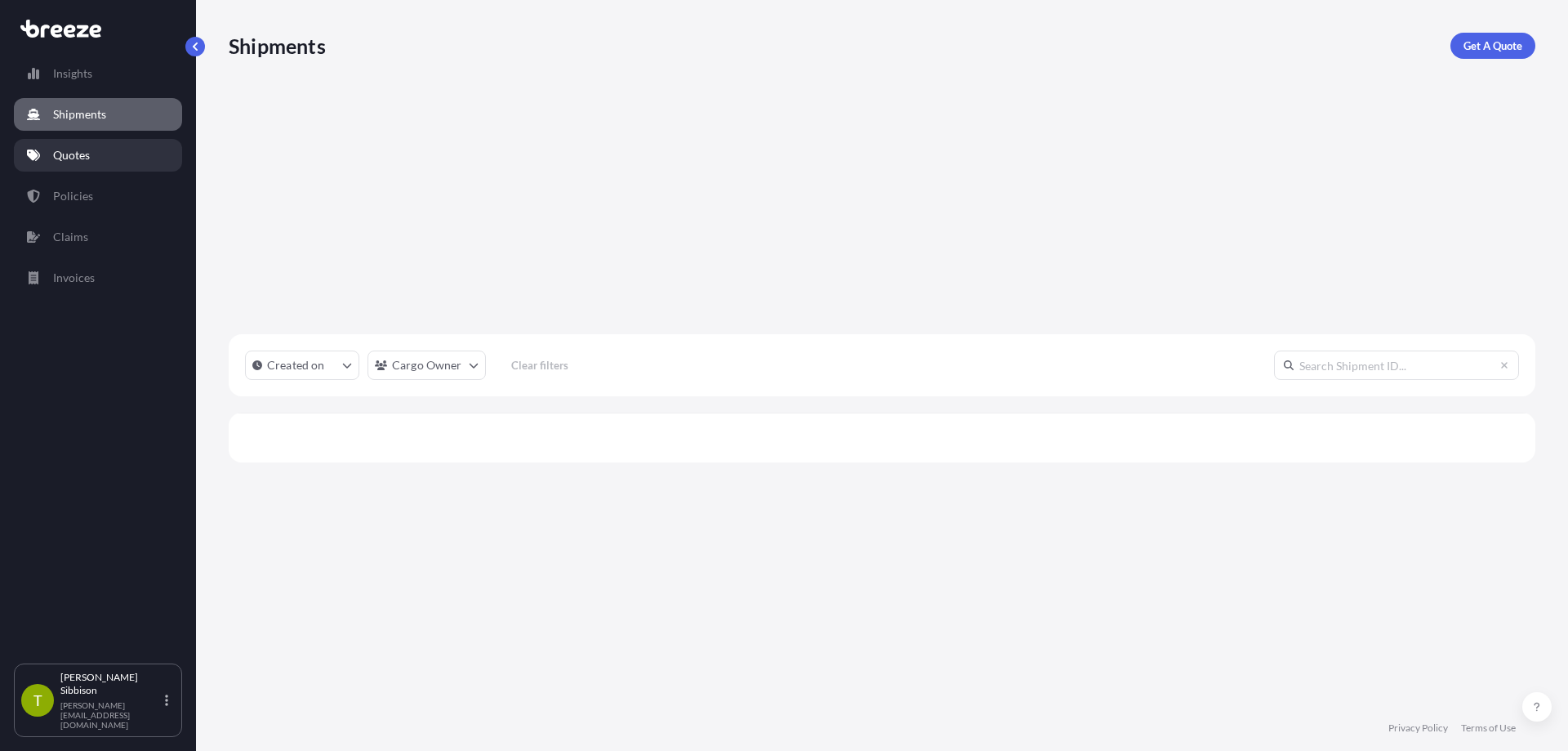
scroll to position [523, 1294]
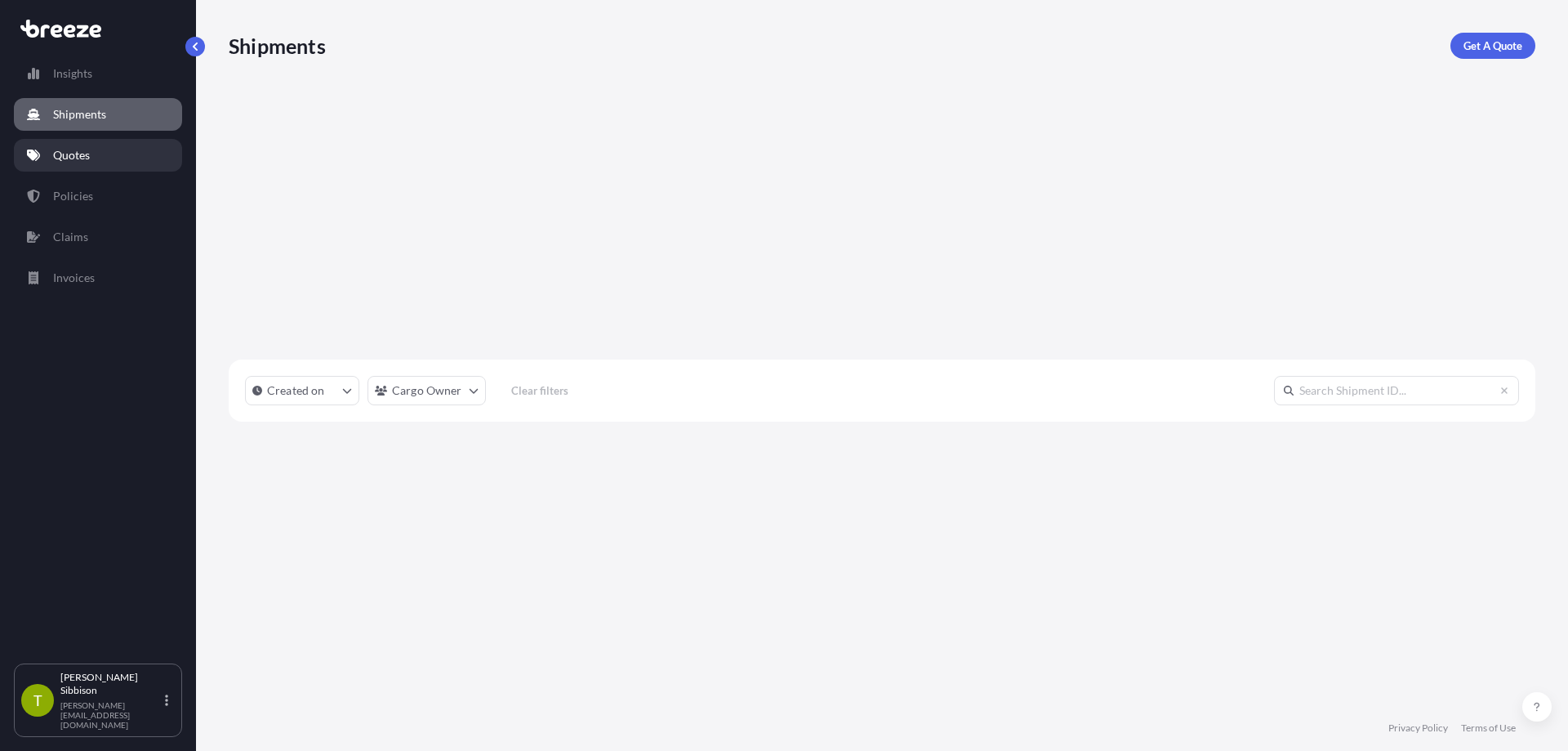
click at [74, 148] on p "Quotes" at bounding box center [72, 155] width 37 height 16
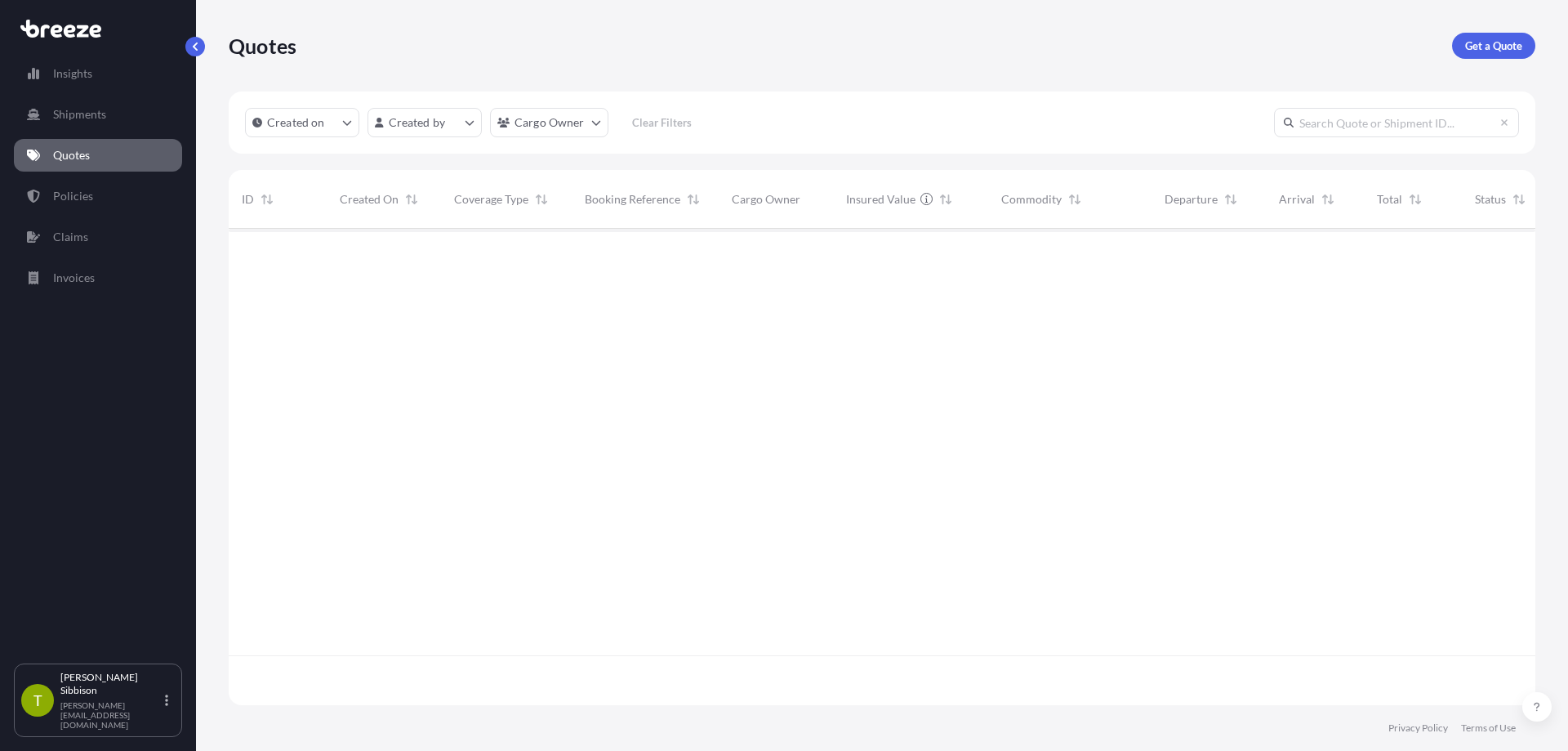
scroll to position [473, 1294]
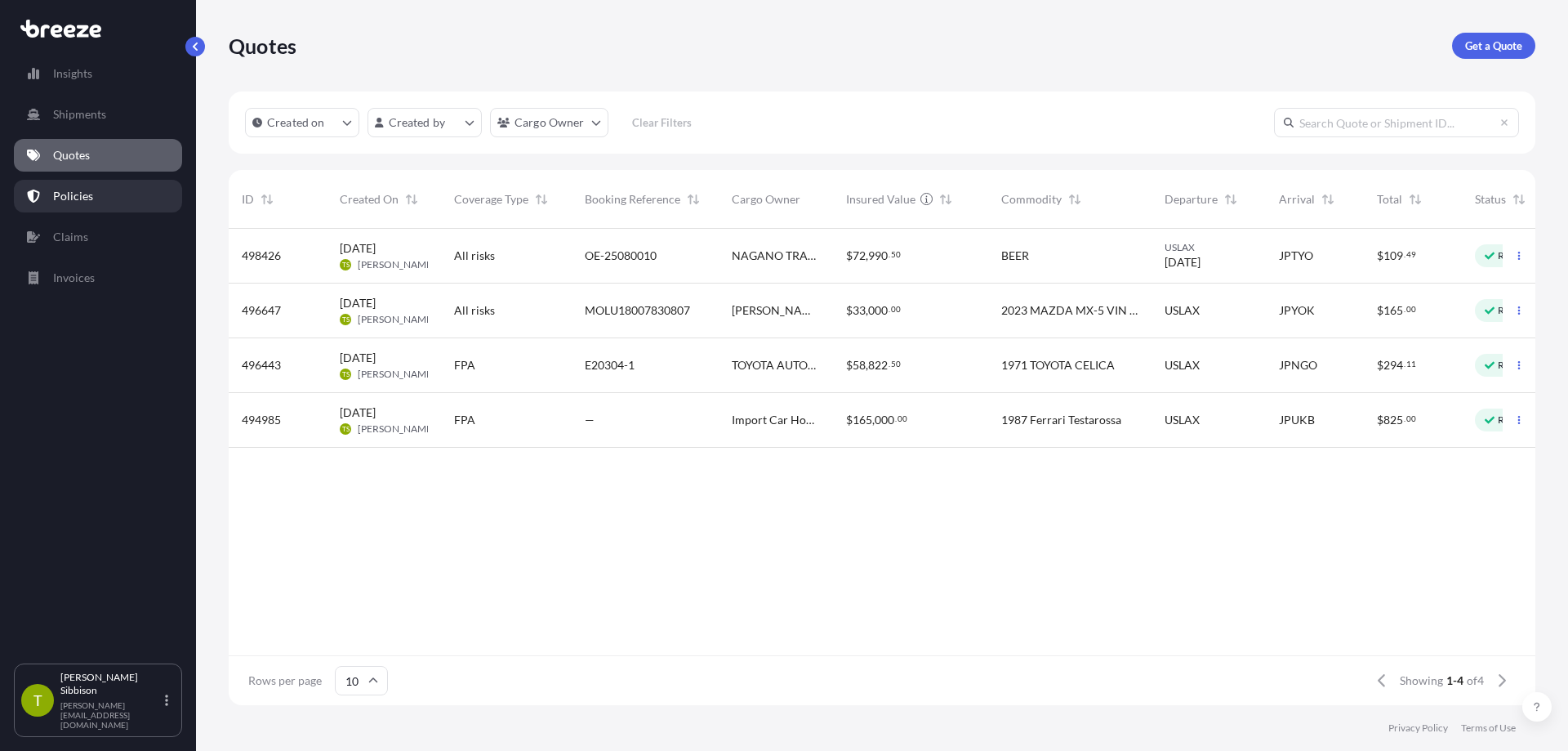
click at [125, 195] on link "Policies" at bounding box center [98, 195] width 168 height 33
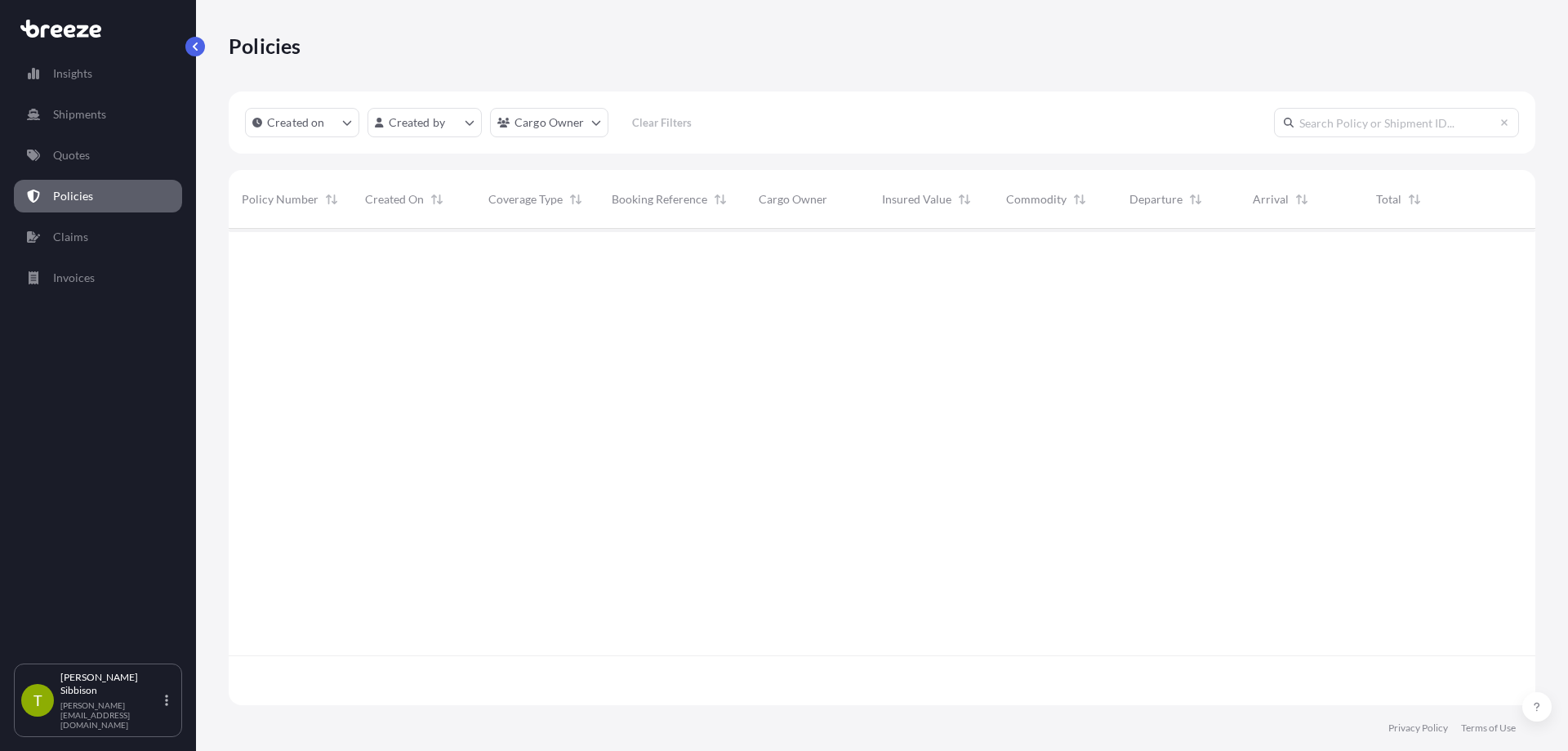
scroll to position [473, 1294]
